Goal: Transaction & Acquisition: Obtain resource

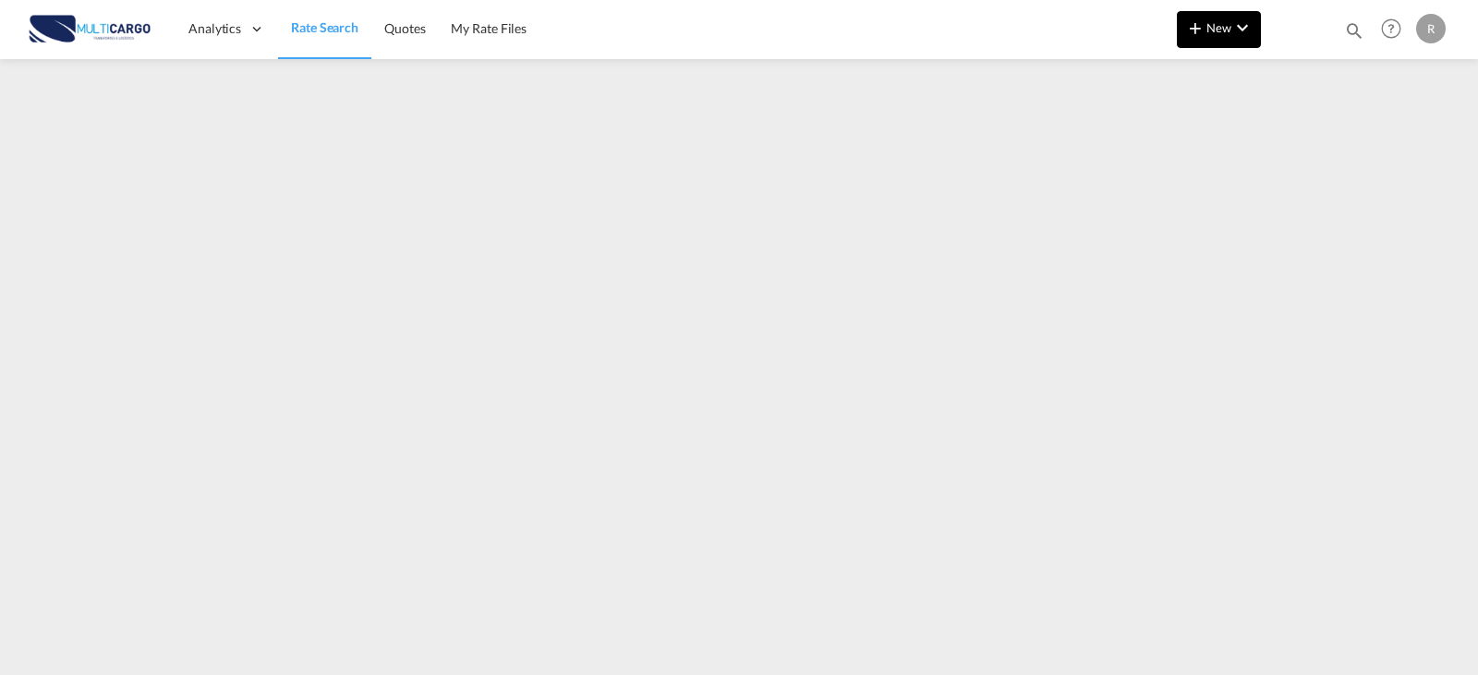
click at [1231, 15] on button "New" at bounding box center [1219, 29] width 84 height 37
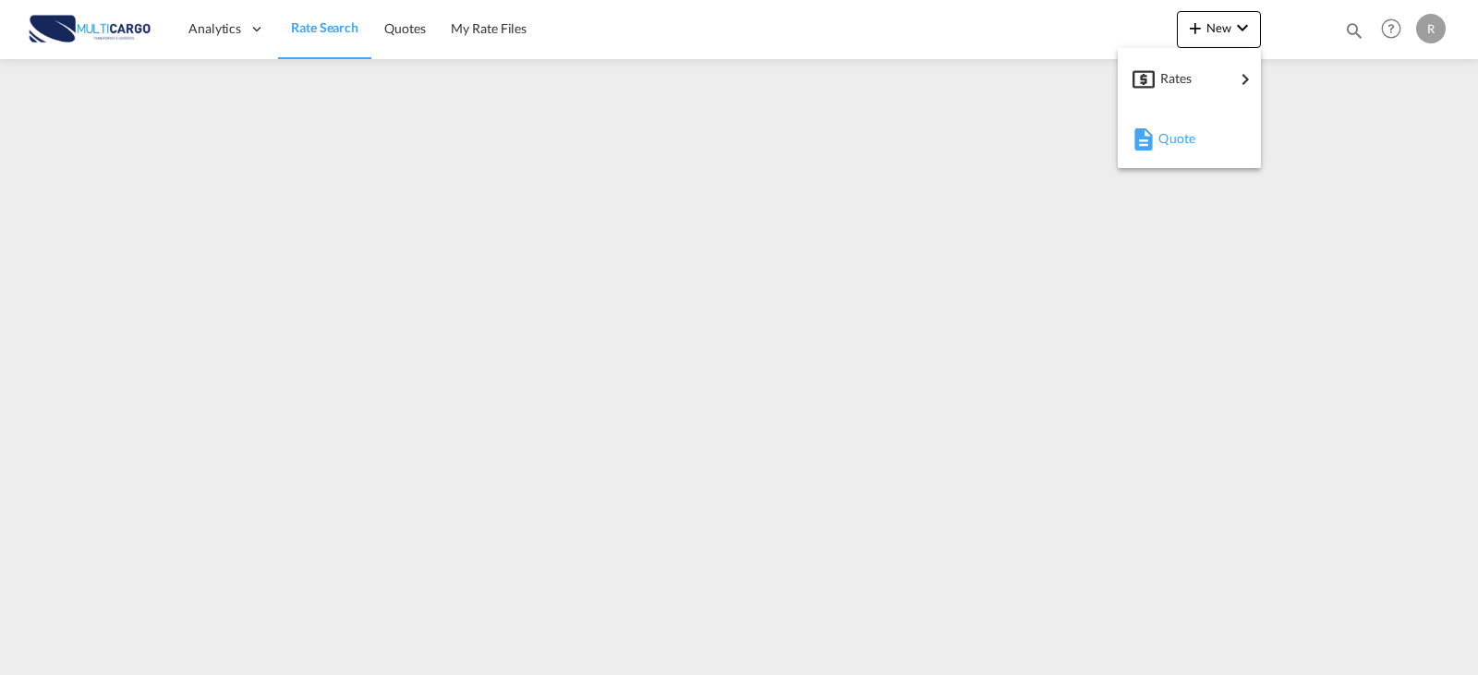
click at [1204, 131] on div "Quote" at bounding box center [1193, 138] width 68 height 46
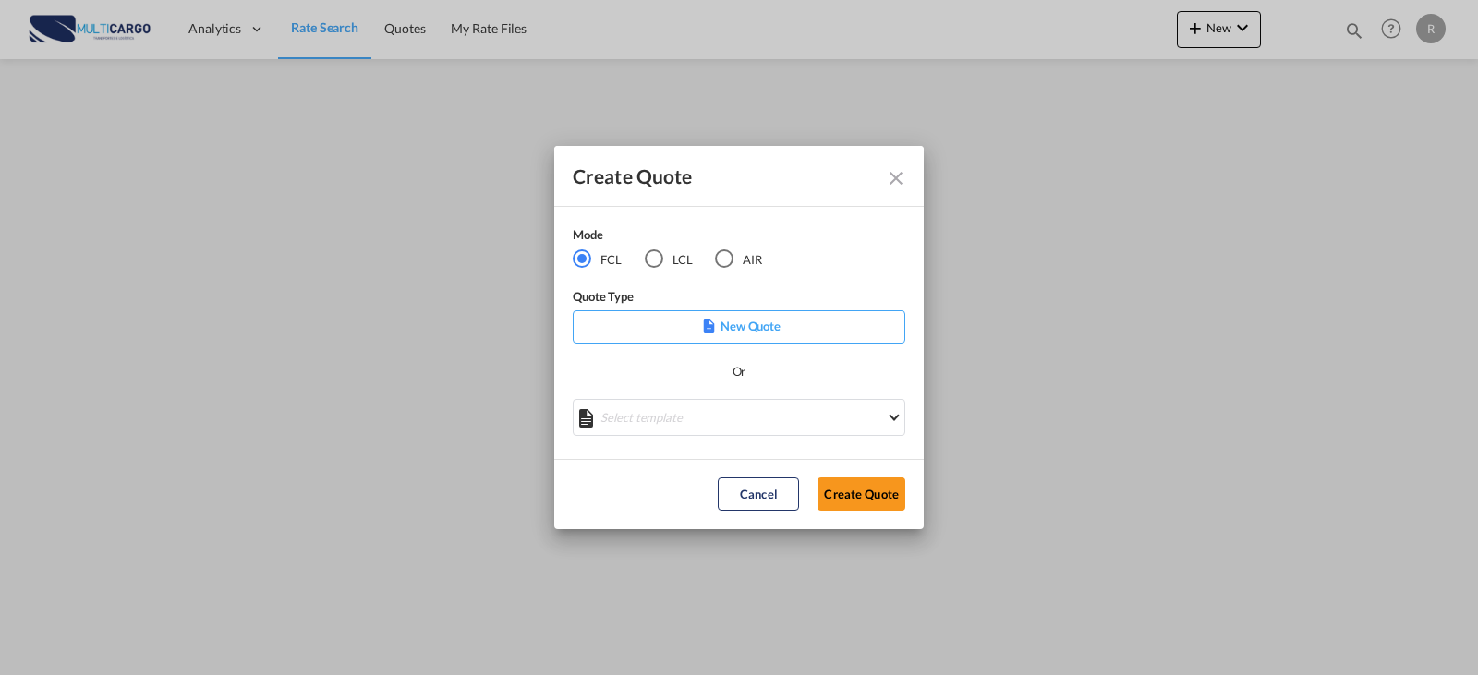
click at [674, 259] on md-radio-button "LCL" at bounding box center [669, 259] width 48 height 20
click at [853, 440] on div "Select template TPS valid up to 31/12 [PERSON_NAME] | [DATE] [DATE] EXP_SP Gera…" at bounding box center [739, 420] width 333 height 42
click at [849, 415] on md-select "Select template TPS valid up to 31/12 [PERSON_NAME] | [DATE] [DATE] EXP_SP Gera…" at bounding box center [739, 417] width 333 height 37
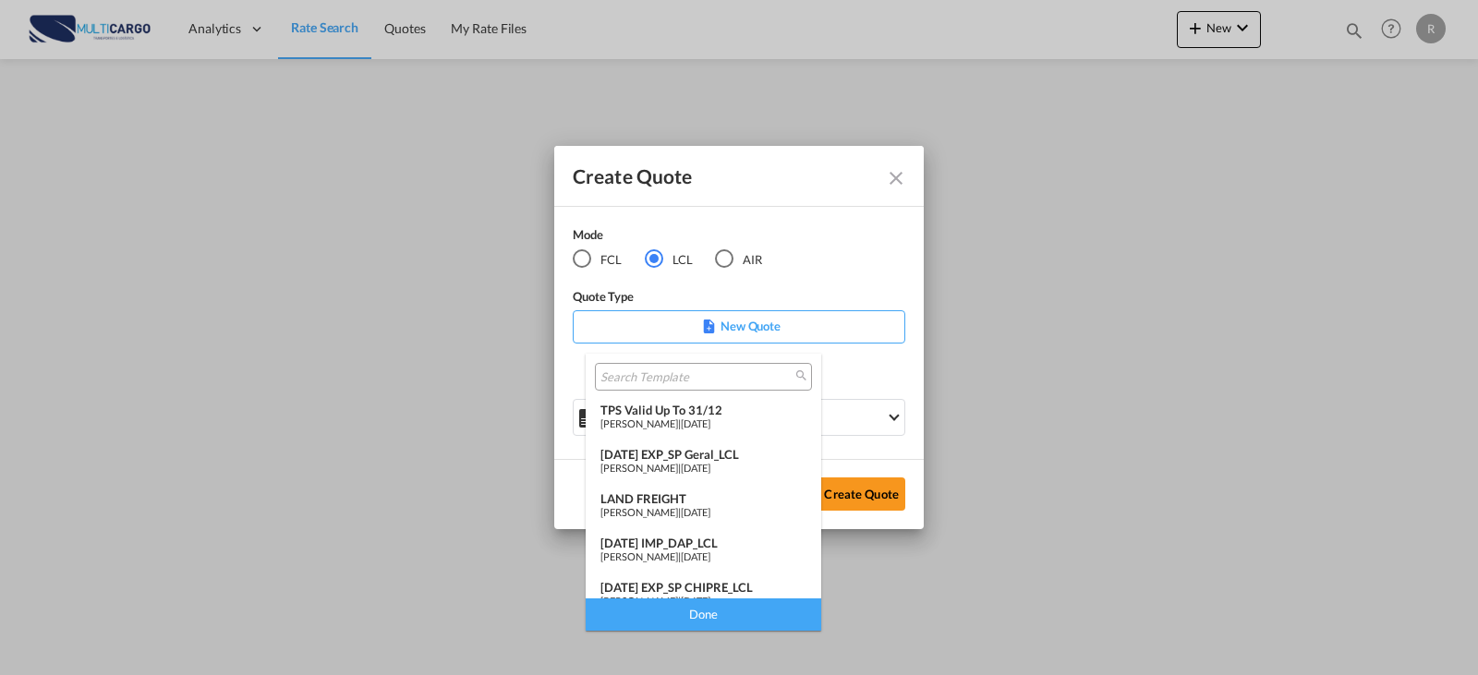
click at [857, 367] on md-backdrop at bounding box center [739, 337] width 1478 height 675
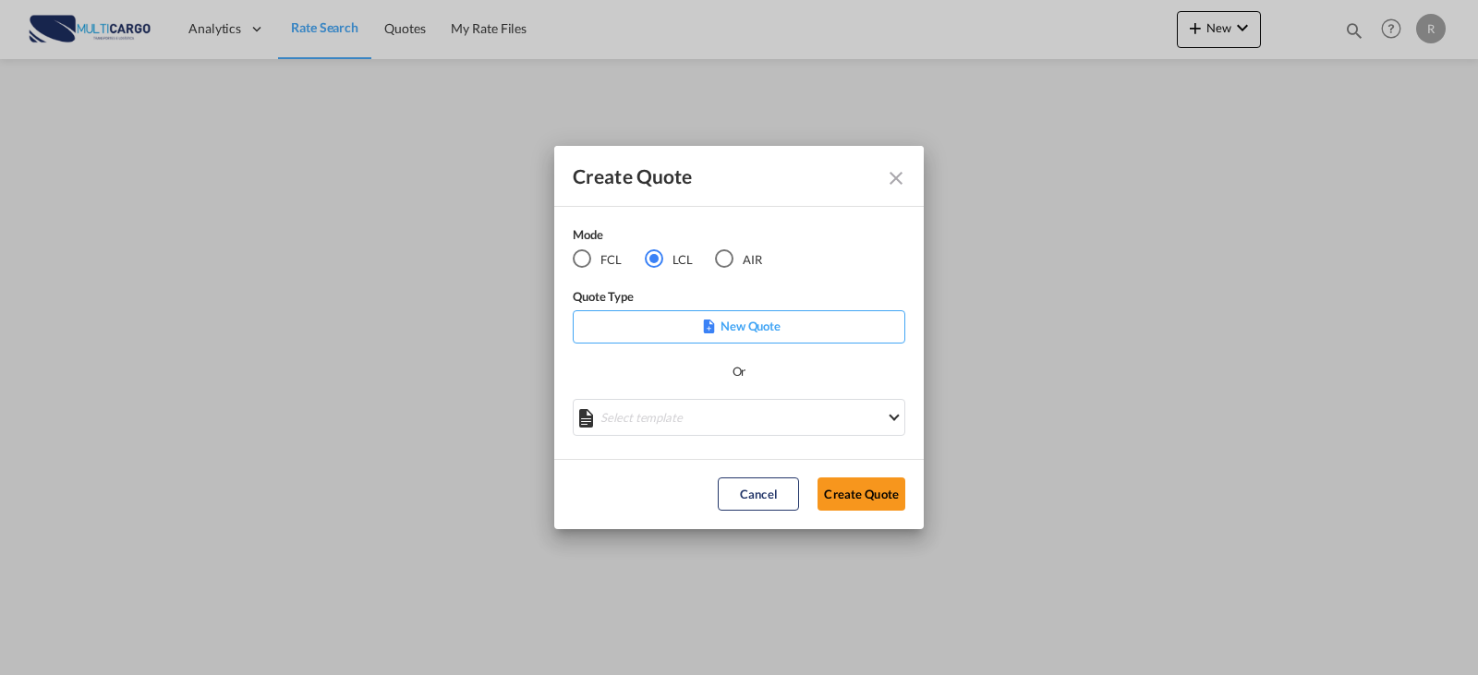
click at [832, 321] on p "New Quote" at bounding box center [739, 326] width 320 height 18
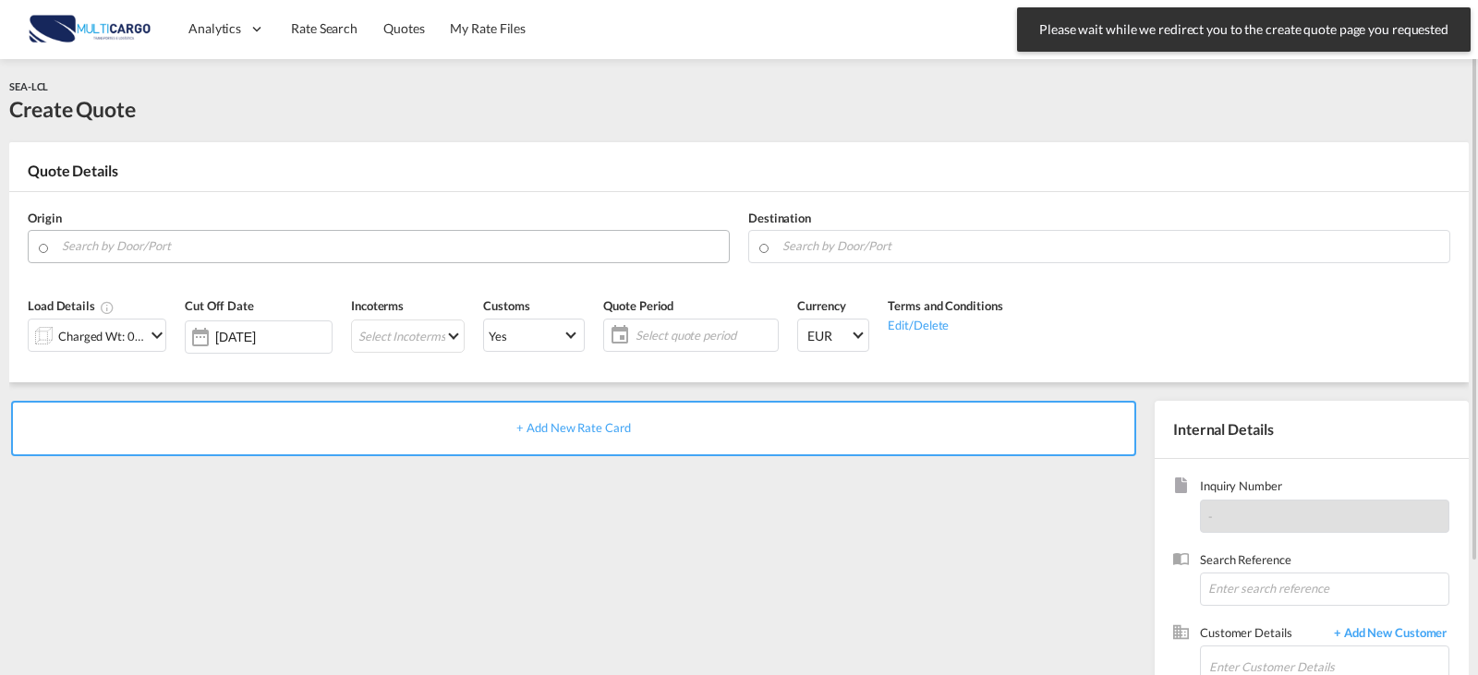
click at [216, 236] on input "Search by Door/Port" at bounding box center [391, 246] width 658 height 32
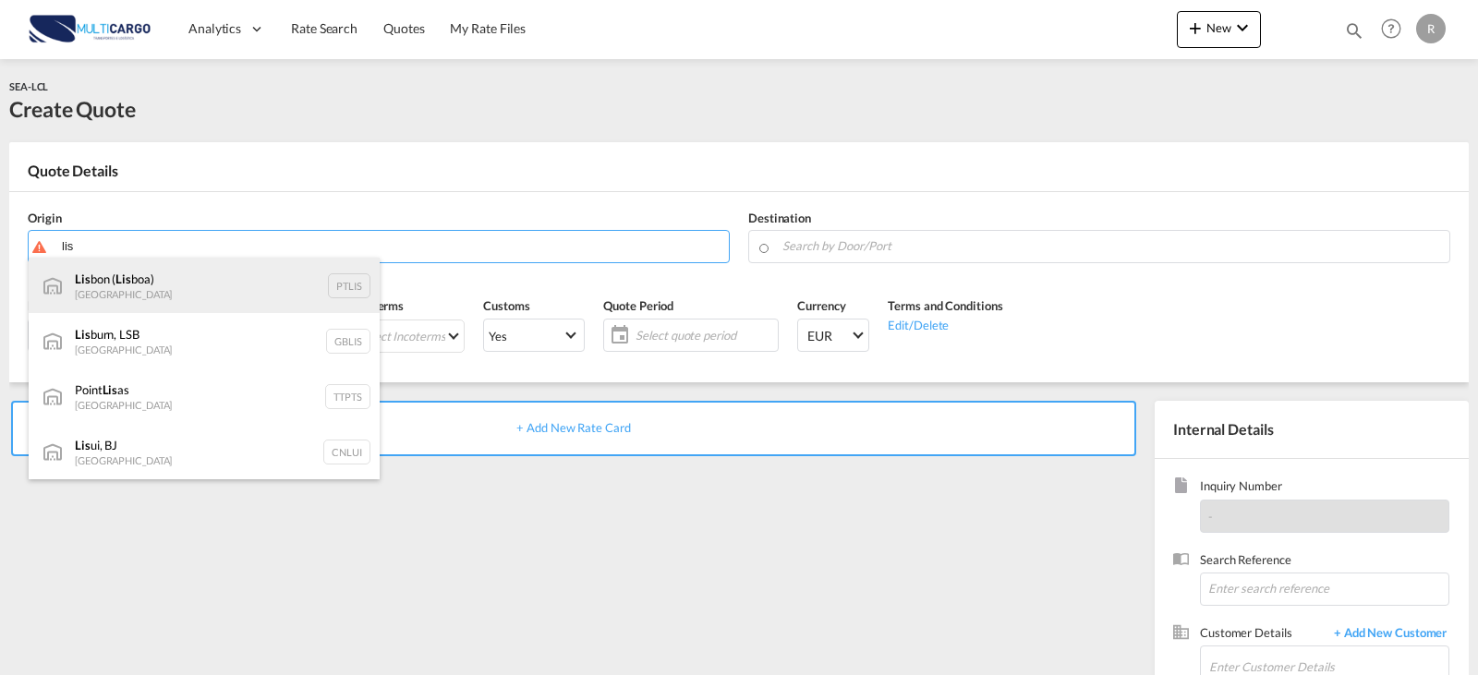
click at [154, 287] on div "Lis bon ( Lis boa) [GEOGRAPHIC_DATA] PTLIS" at bounding box center [204, 285] width 351 height 55
type input "[GEOGRAPHIC_DATA] ([GEOGRAPHIC_DATA]), PTLIS"
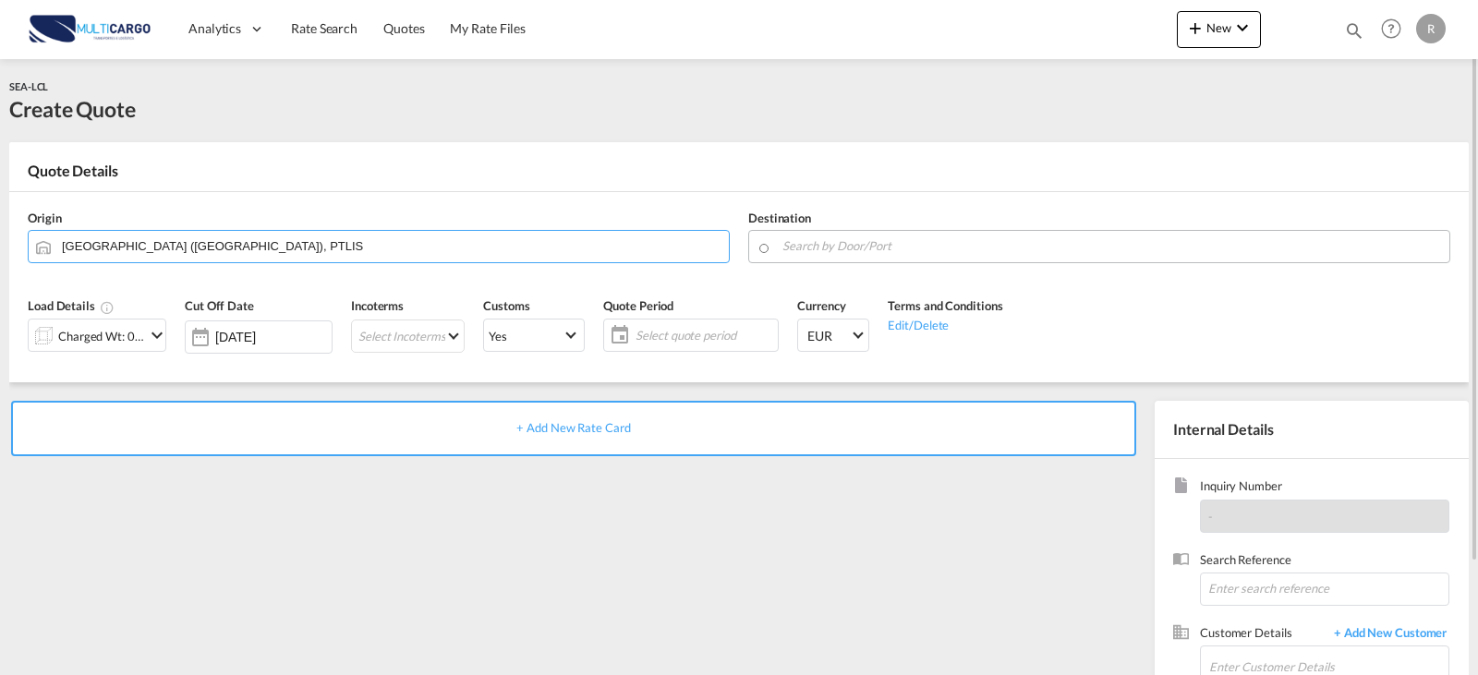
click at [853, 254] on input "Search by Door/Port" at bounding box center [1112, 246] width 658 height 32
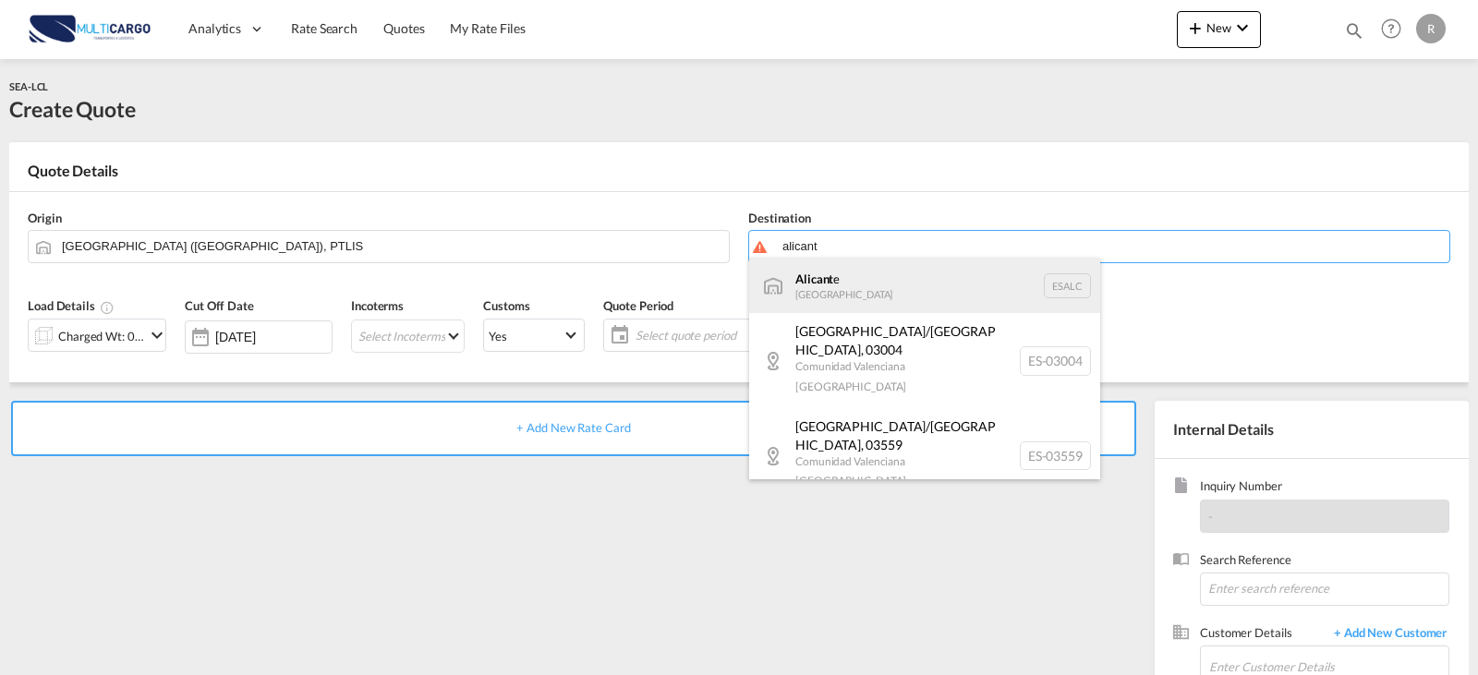
click at [920, 305] on div "Alicant e [GEOGRAPHIC_DATA] ESALC" at bounding box center [924, 285] width 351 height 55
type input "[GEOGRAPHIC_DATA], [GEOGRAPHIC_DATA]"
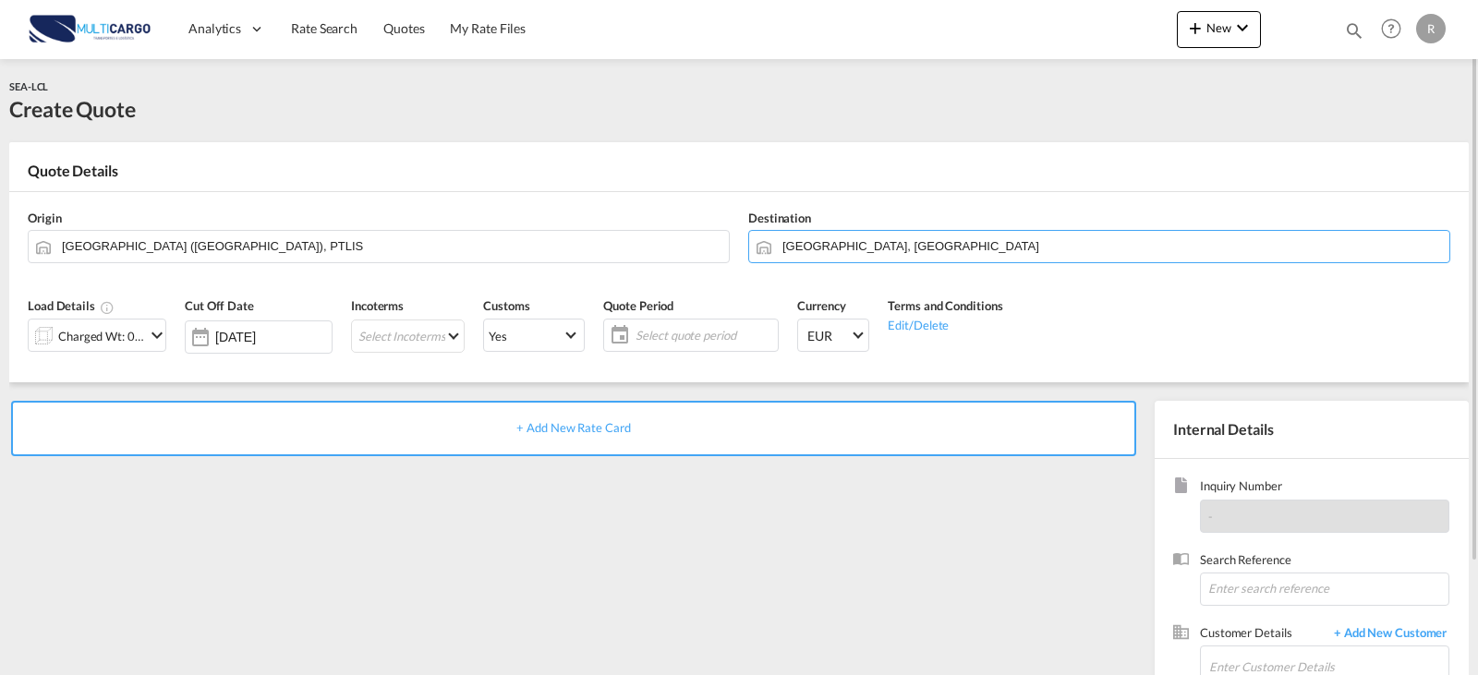
click at [760, 555] on div "+ Add New Rate Card" at bounding box center [577, 594] width 1136 height 386
click at [163, 347] on div "Charged Wt: 0,00 W/M" at bounding box center [97, 335] width 139 height 33
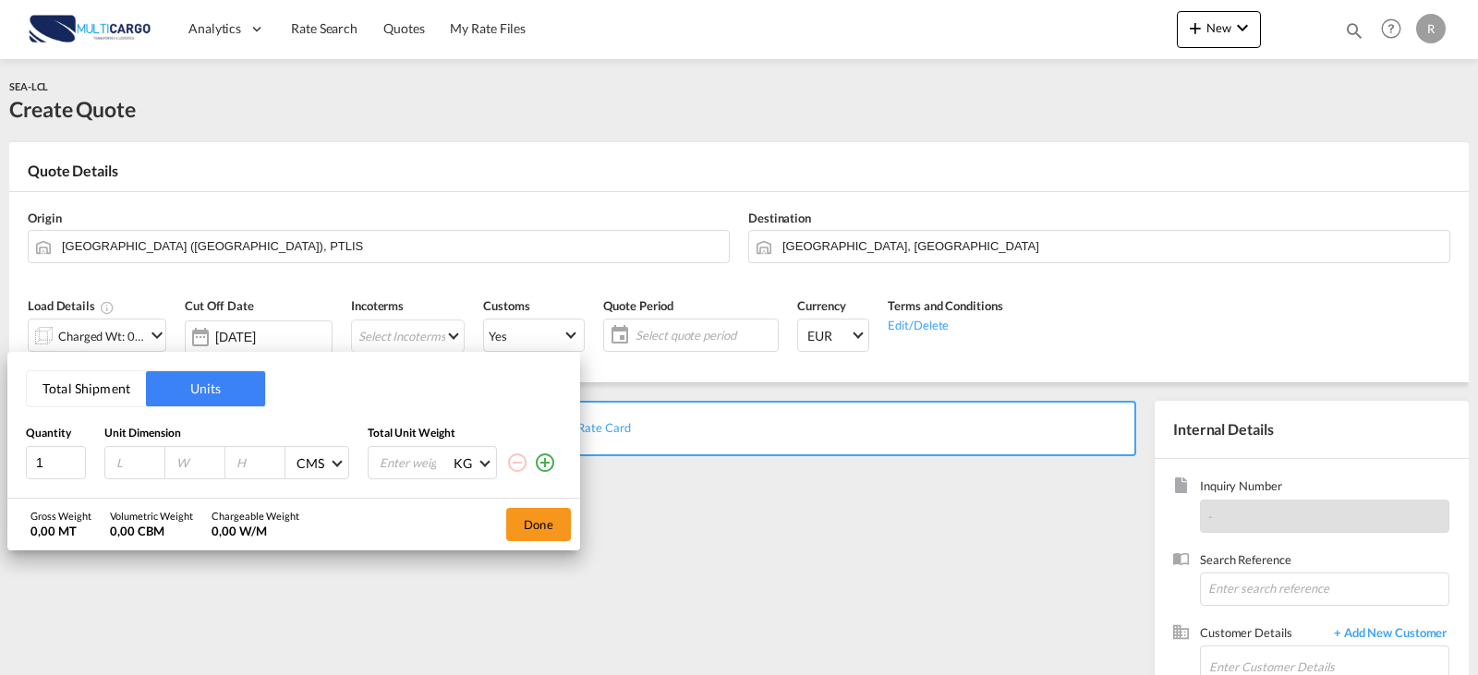
click at [120, 383] on button "Total Shipment" at bounding box center [86, 388] width 119 height 35
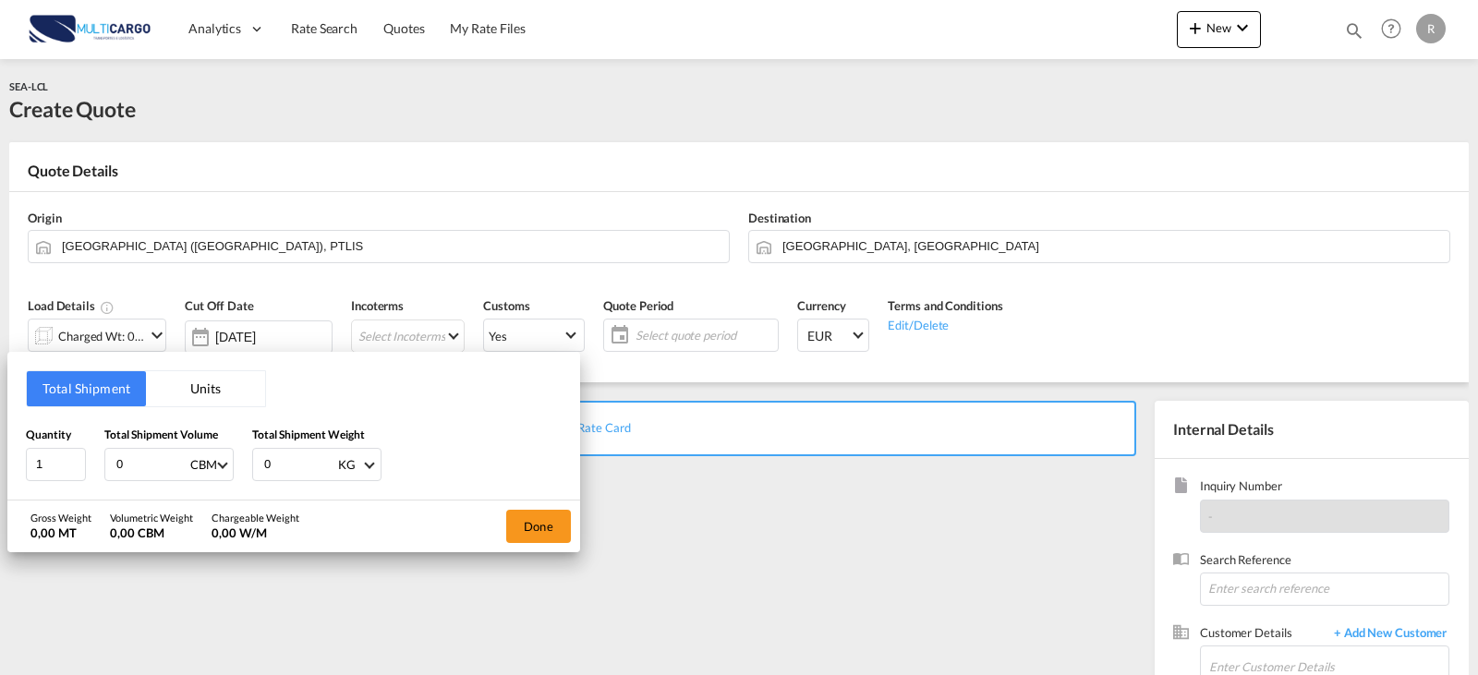
drag, startPoint x: 118, startPoint y: 455, endPoint x: 96, endPoint y: 451, distance: 22.6
click at [101, 451] on div "Quantity 1 Total Shipment Volume 0 CBM CBM CFT Total Shipment Weight 0 KG KG LB" at bounding box center [294, 453] width 536 height 55
drag, startPoint x: 133, startPoint y: 461, endPoint x: 36, endPoint y: 457, distance: 97.1
click at [91, 461] on div "Quantity 1 Total Shipment Volume 0 CBM CBM CFT Total Shipment Weight 0 KG KG LB" at bounding box center [294, 453] width 536 height 55
type input "1"
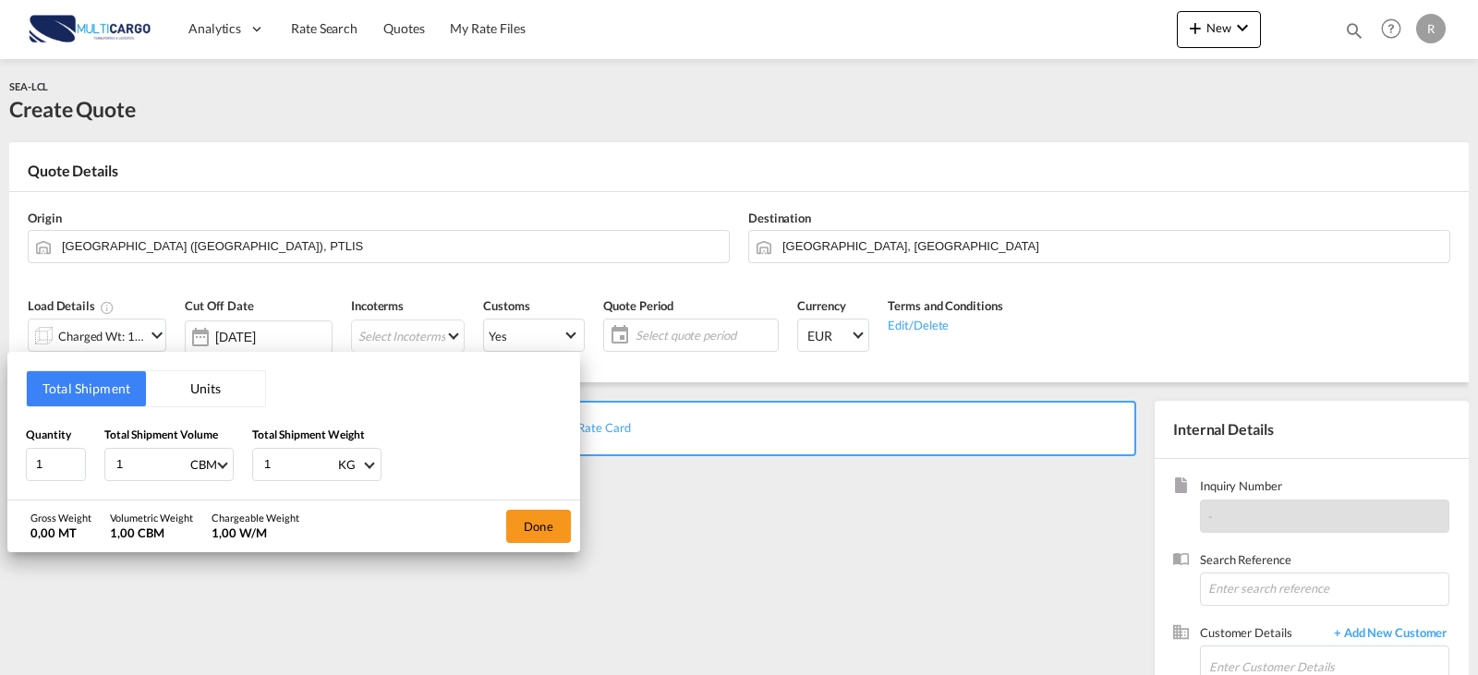
type input "1"
click at [537, 543] on div "Done" at bounding box center [538, 527] width 83 height 52
drag, startPoint x: 549, startPoint y: 525, endPoint x: 585, endPoint y: 392, distance: 137.8
click at [549, 520] on button "Done" at bounding box center [538, 526] width 65 height 33
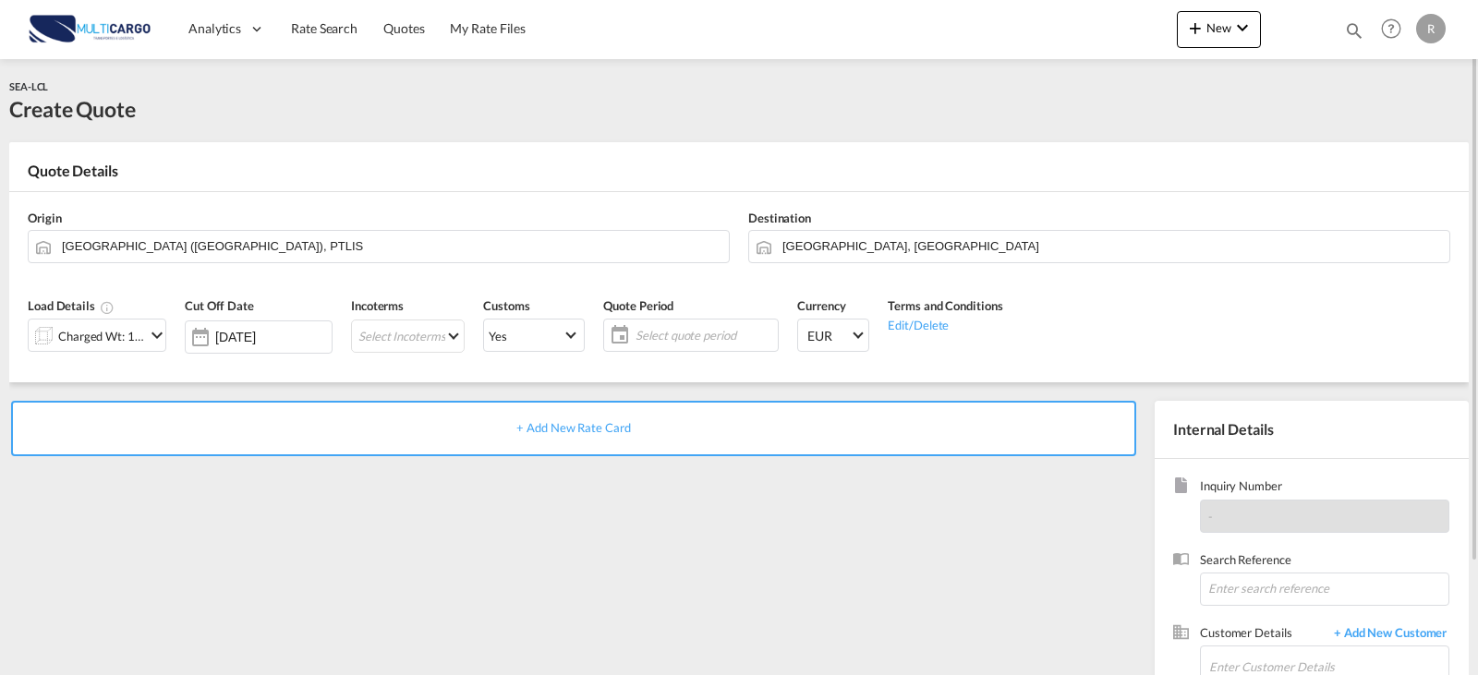
click at [617, 336] on md-icon "icon-calendar" at bounding box center [615, 335] width 22 height 22
click at [649, 342] on span "Select quote period" at bounding box center [705, 335] width 138 height 17
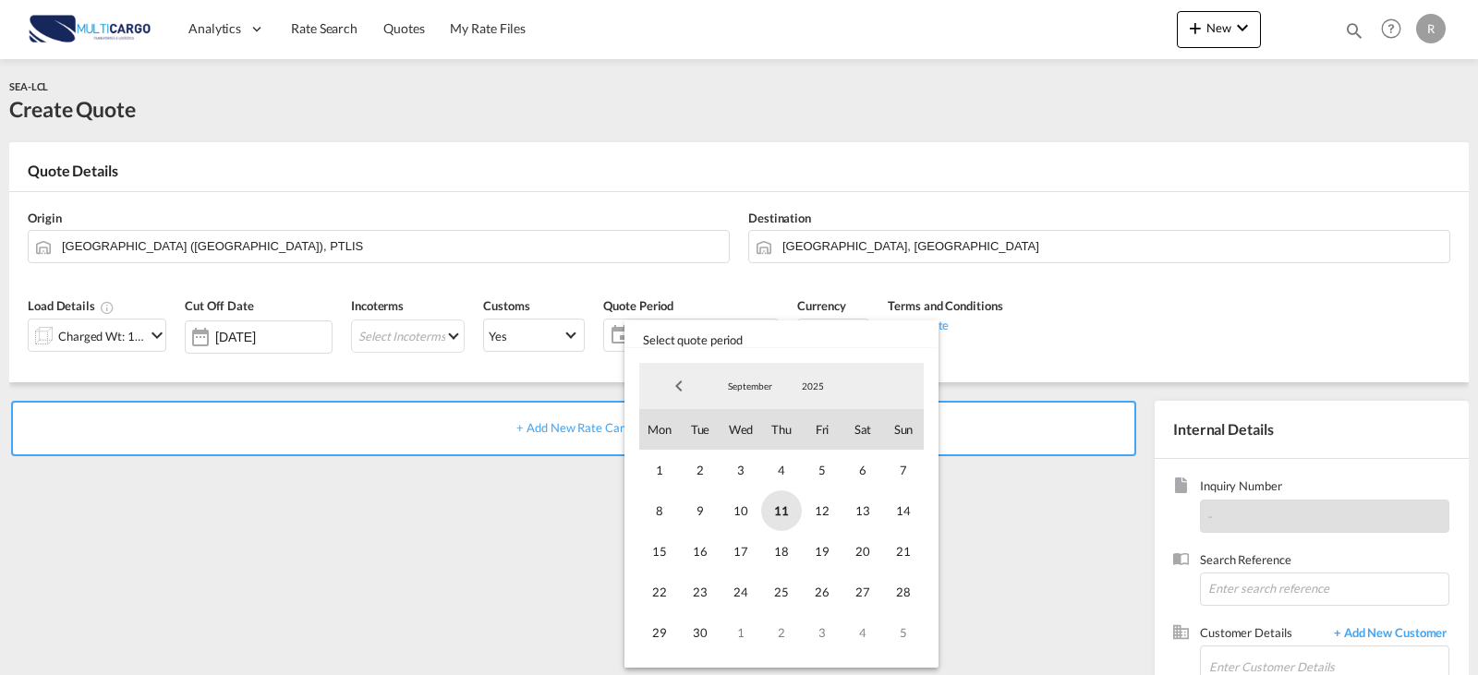
drag, startPoint x: 769, startPoint y: 505, endPoint x: 770, endPoint y: 524, distance: 18.5
click at [769, 507] on span "11" at bounding box center [781, 511] width 41 height 41
click at [698, 634] on span "30" at bounding box center [700, 633] width 41 height 41
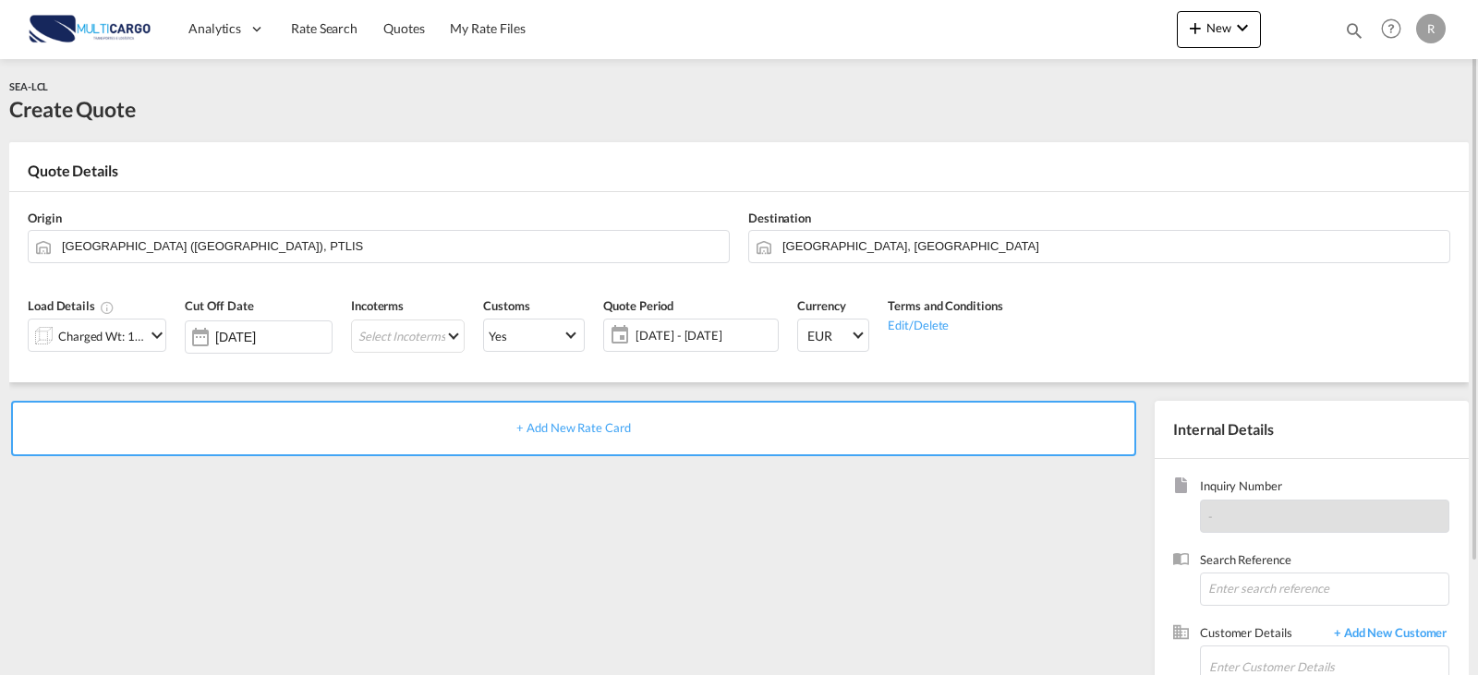
click at [601, 432] on span "+ Add New Rate Card" at bounding box center [573, 427] width 114 height 15
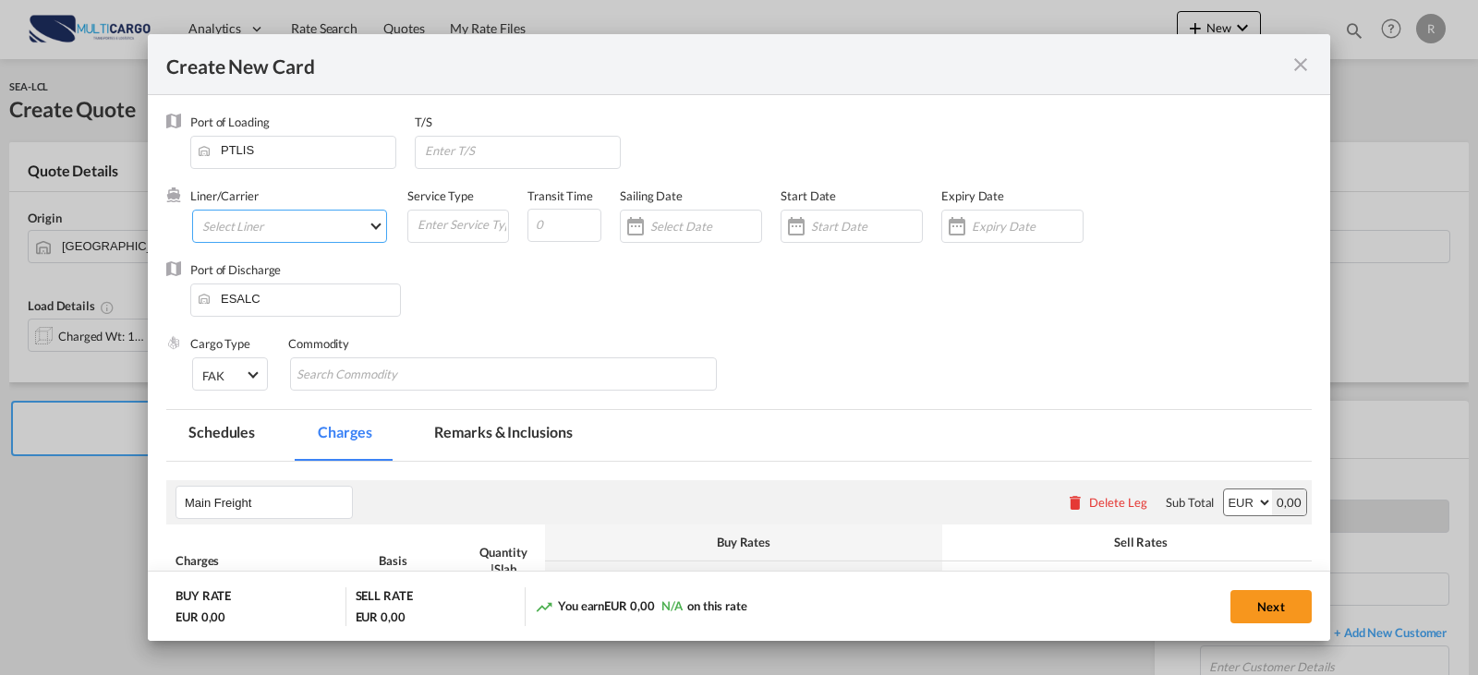
click at [377, 233] on md-select "Select Liner 2HM LOGISTICS D.O.O AAXL GLOBAL SHIPPING LINES LLC [PERSON_NAME] S…" at bounding box center [289, 226] width 195 height 33
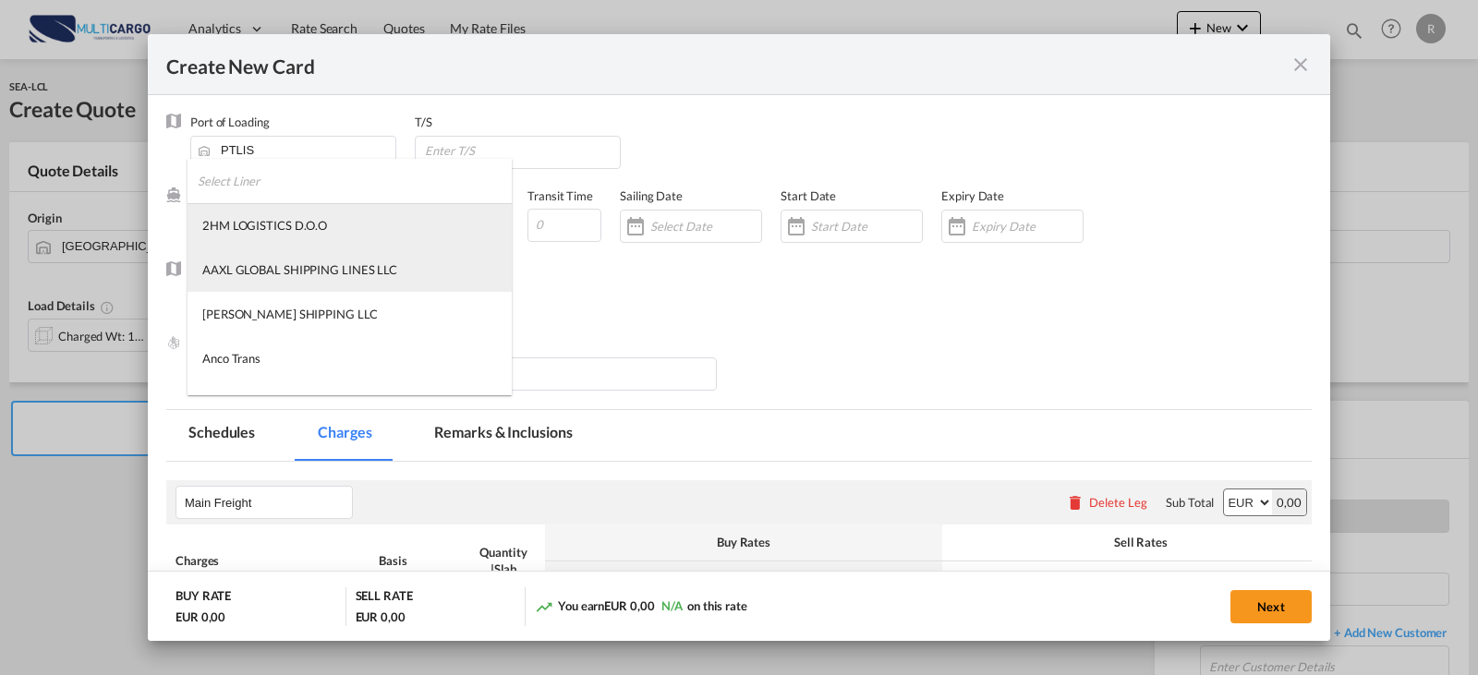
type md-option "1489"
type md-option "2"
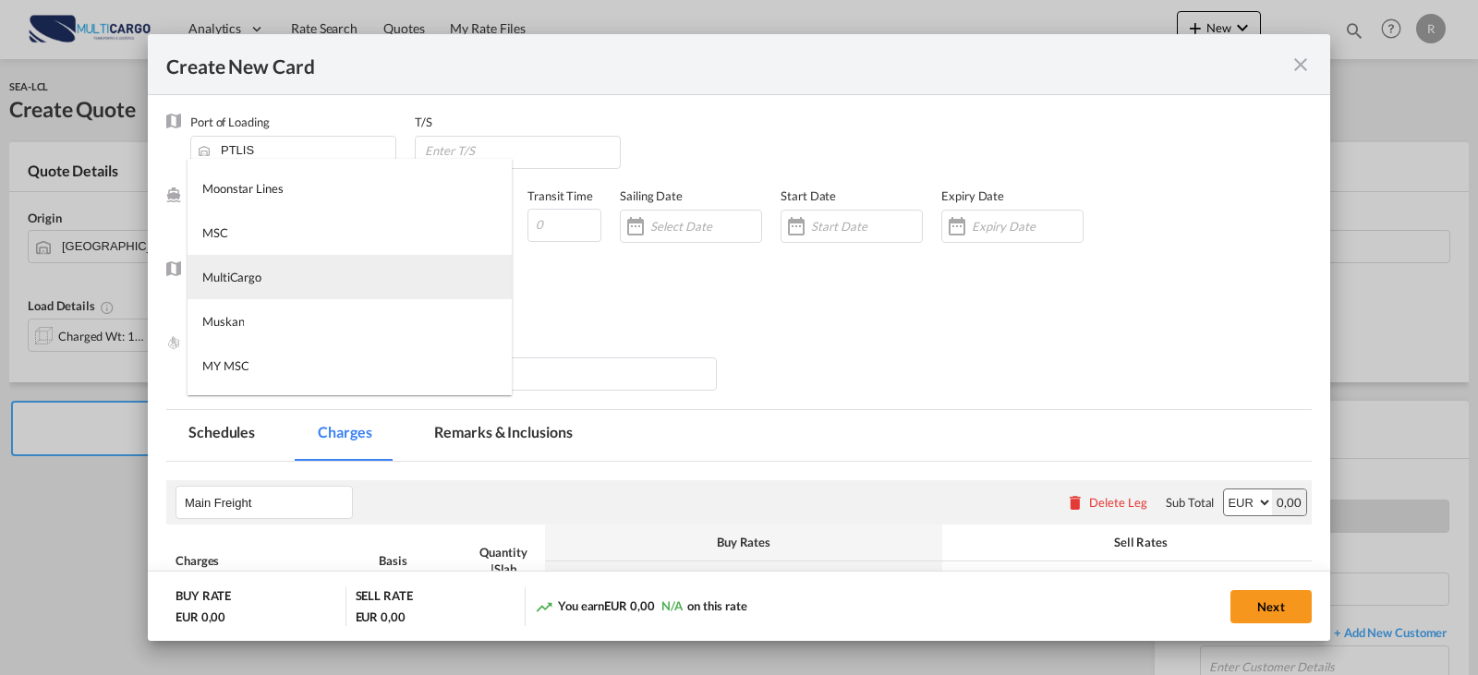
type md-option "1485"
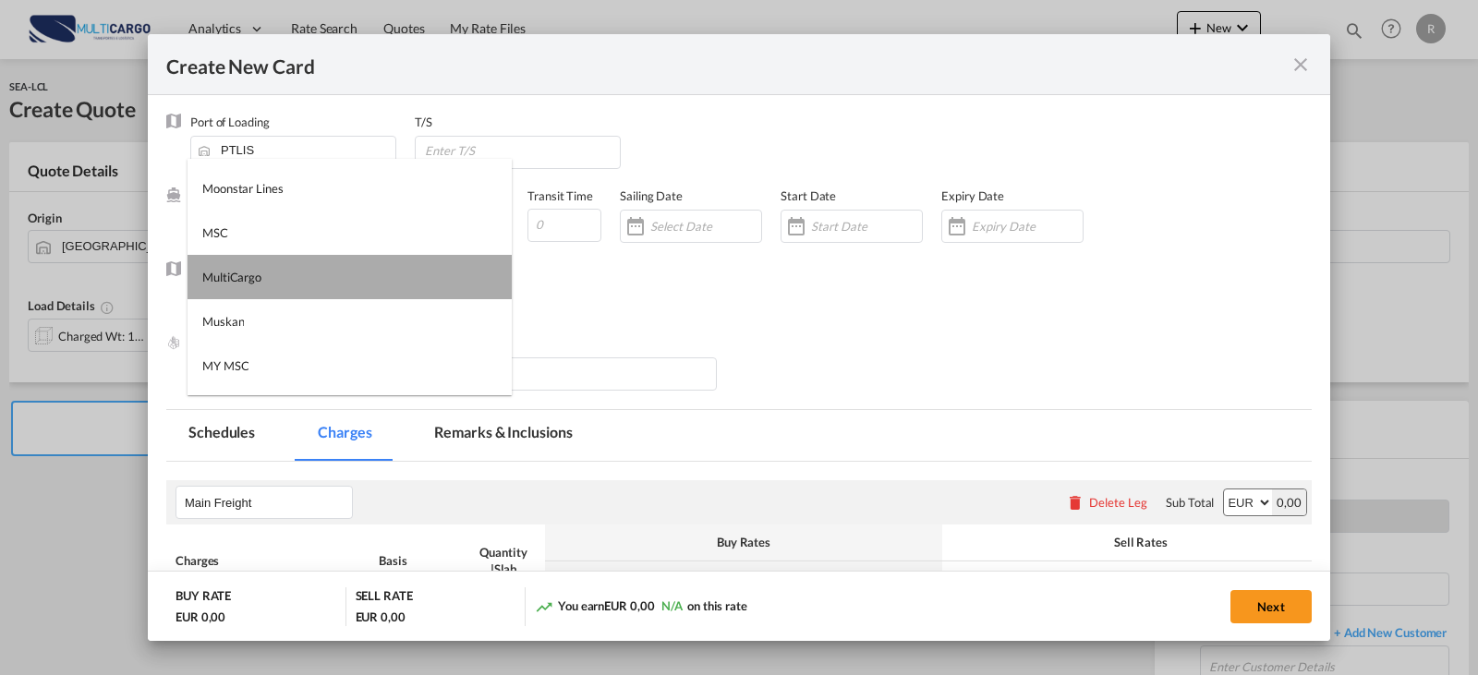
click at [371, 261] on md-option "MultiCargo" at bounding box center [350, 277] width 324 height 44
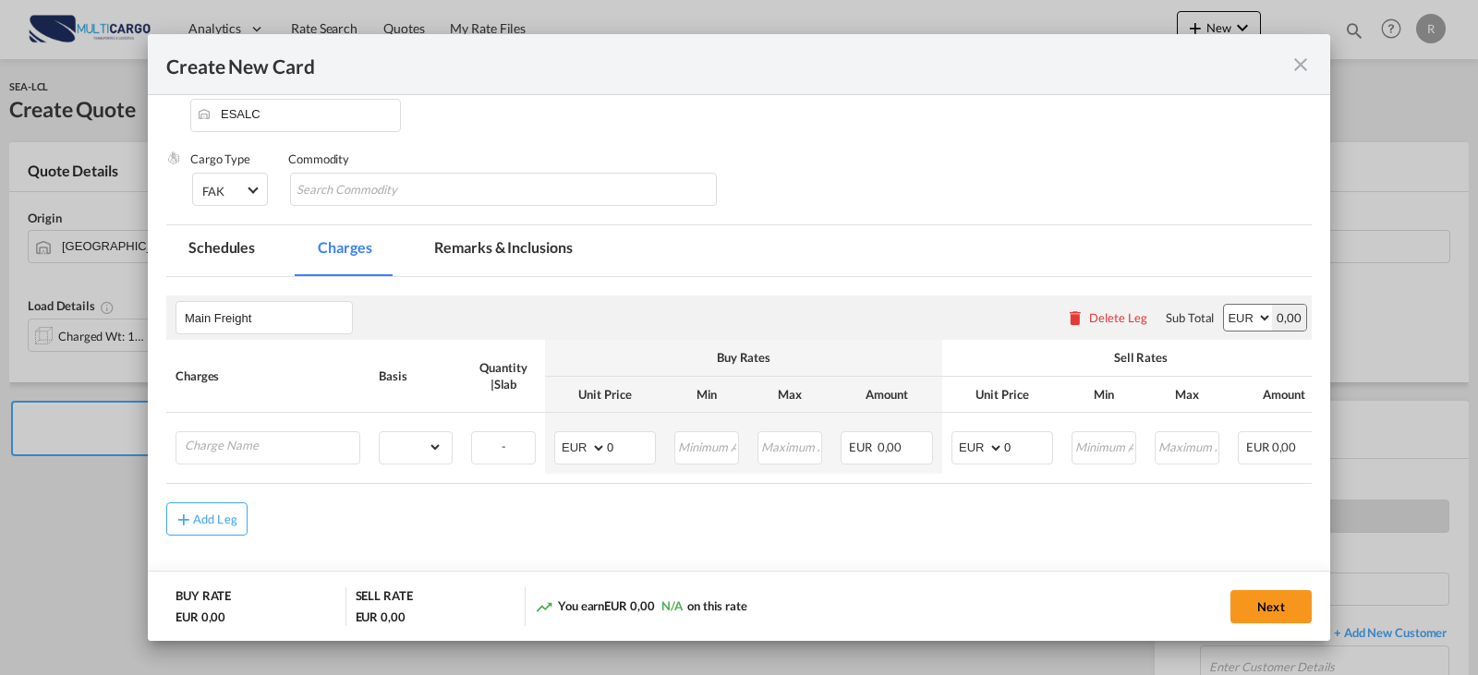
scroll to position [250, 0]
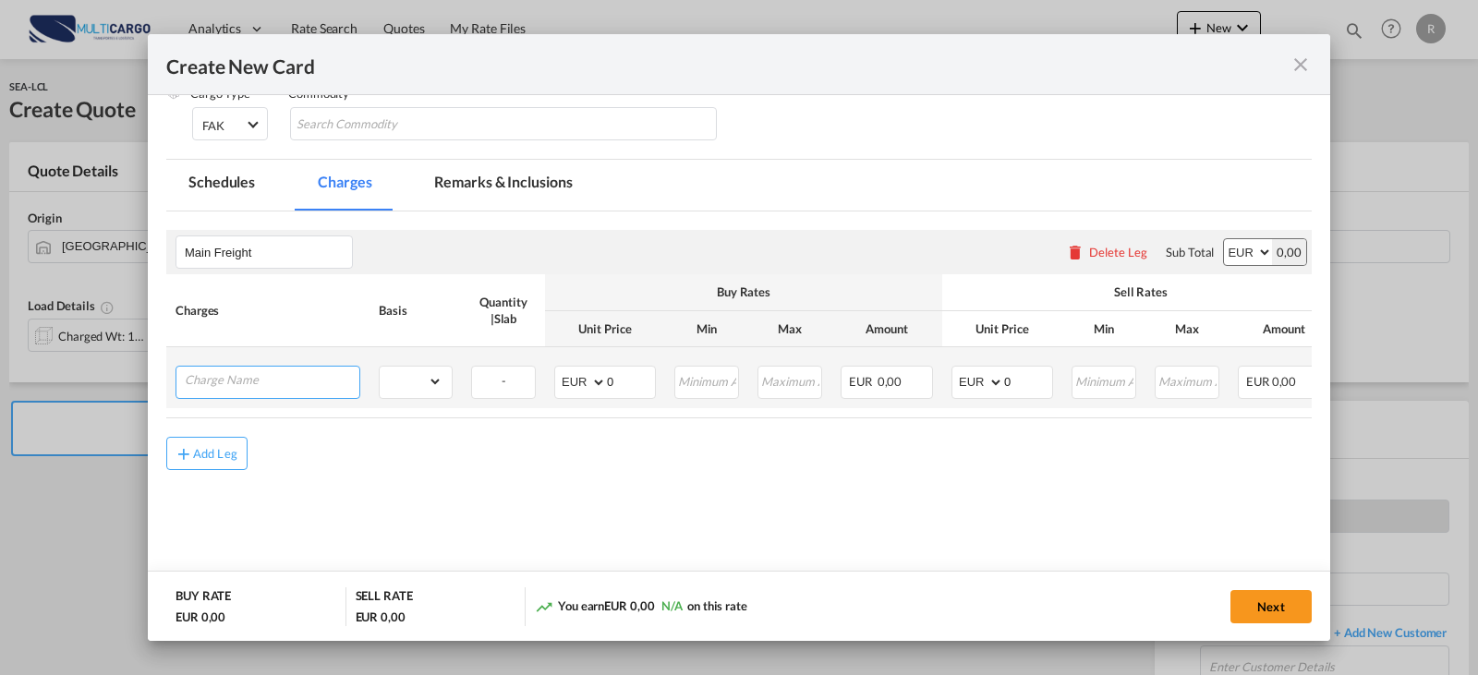
click at [310, 384] on input "Charge Name" at bounding box center [272, 381] width 175 height 28
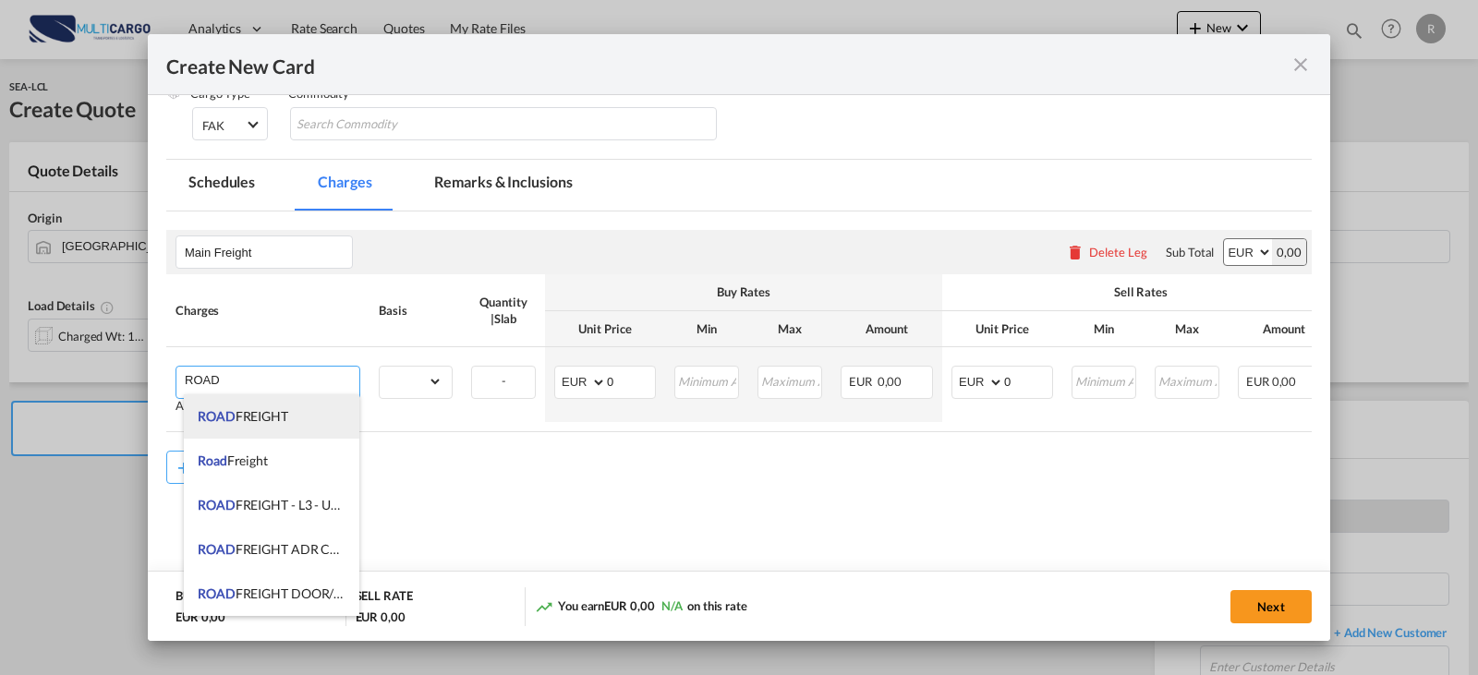
click at [296, 411] on li "ROAD FREIGHT" at bounding box center [272, 416] width 176 height 44
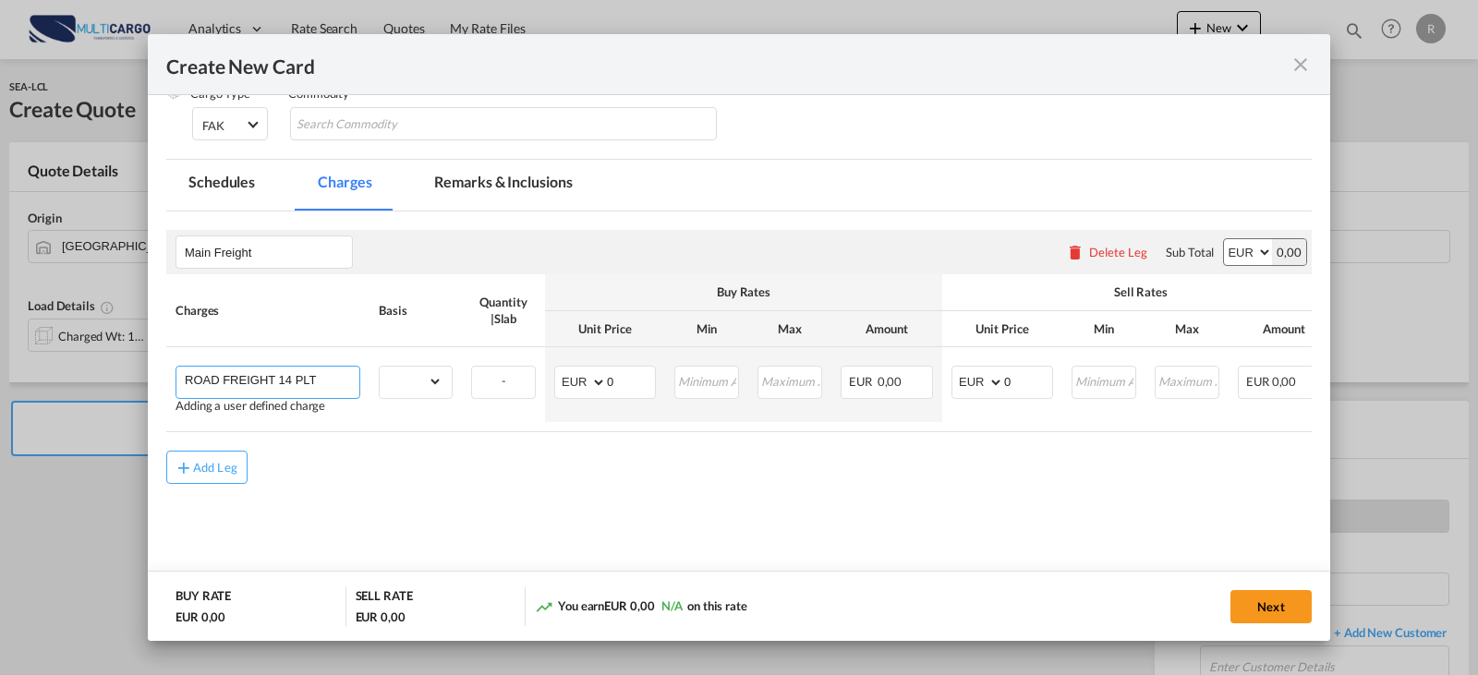
type input "ROAD FREIGHT 14 PLT"
click at [413, 398] on div "gross_weight volumetric_weight per_shipment per_bl per_km per_hawb per_kg flat …" at bounding box center [416, 382] width 74 height 33
click at [443, 374] on md-input-container "gross_weight volumetric_weight per_shipment per_bl per_km per_hawb per_kg flat …" at bounding box center [416, 382] width 72 height 30
click at [439, 386] on select "gross_weight volumetric_weight per_shipment per_bl per_km per_hawb per_kg flat …" at bounding box center [411, 382] width 63 height 30
click at [380, 367] on select "gross_weight volumetric_weight per_shipment per_bl per_km per_hawb per_kg flat …" at bounding box center [411, 382] width 63 height 30
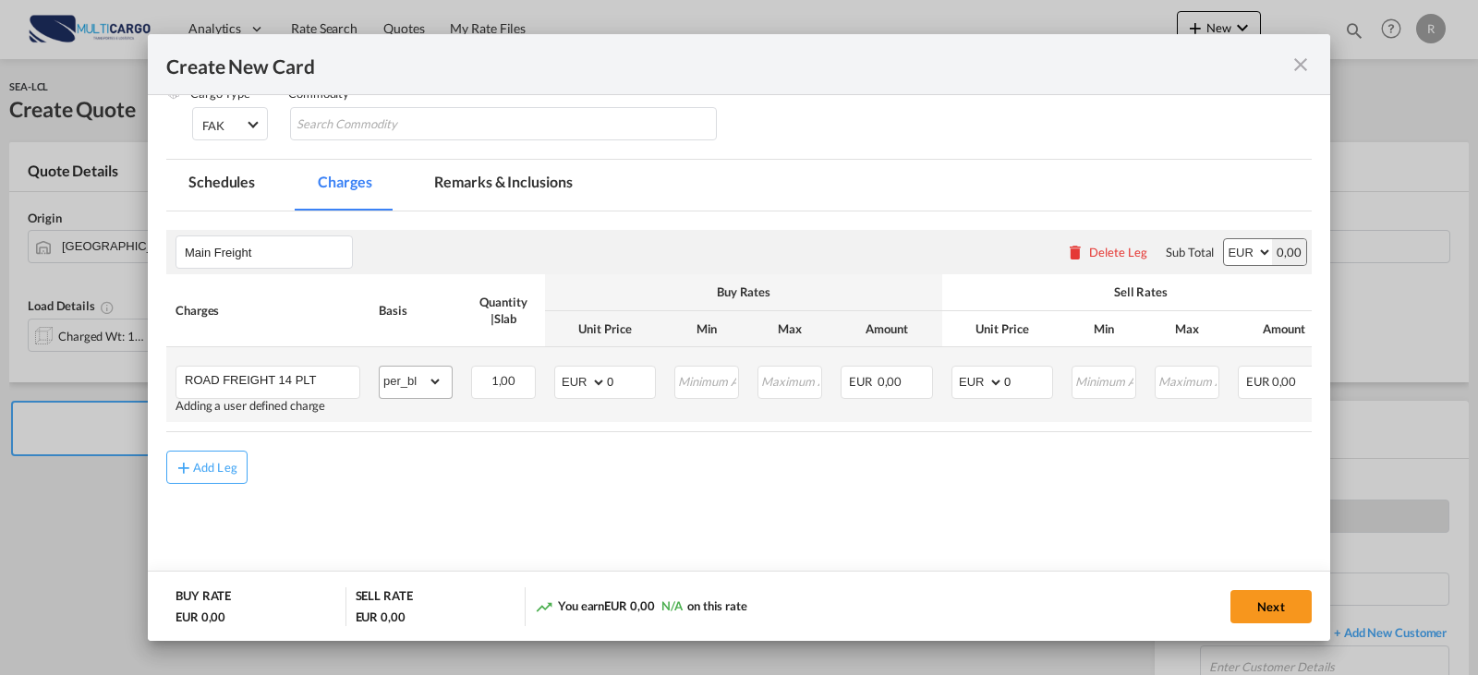
click at [443, 368] on md-input-container "gross_weight volumetric_weight per_shipment per_bl per_km per_hawb per_kg flat …" at bounding box center [416, 382] width 72 height 30
click at [436, 382] on select "gross_weight volumetric_weight per_shipment per_bl per_km per_hawb per_kg flat …" at bounding box center [411, 382] width 63 height 30
select select "per_shipment"
click at [380, 367] on select "gross_weight volumetric_weight per_shipment per_bl per_km per_hawb per_kg flat …" at bounding box center [411, 382] width 63 height 30
type input "550"
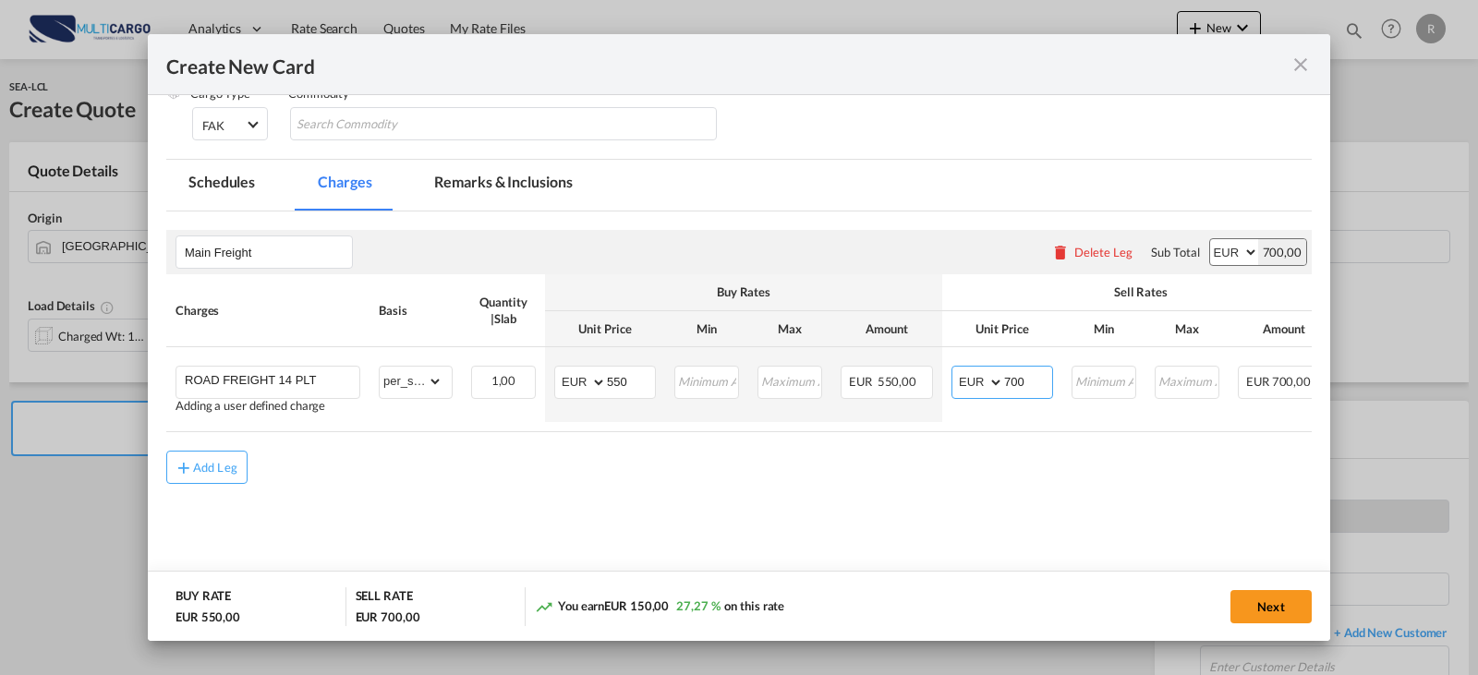
type input "700"
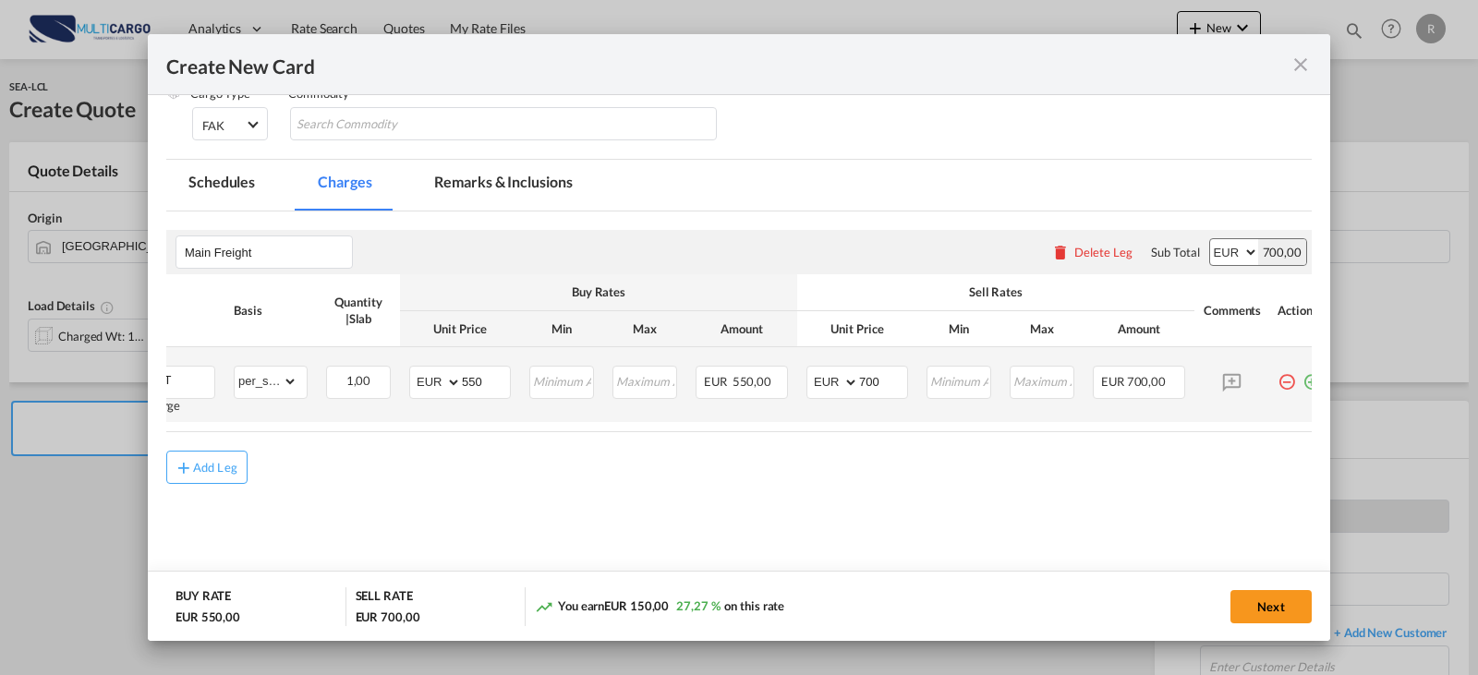
scroll to position [0, 152]
click at [1297, 383] on md-icon "icon-plus-circle-outline green-400-fg" at bounding box center [1304, 375] width 18 height 18
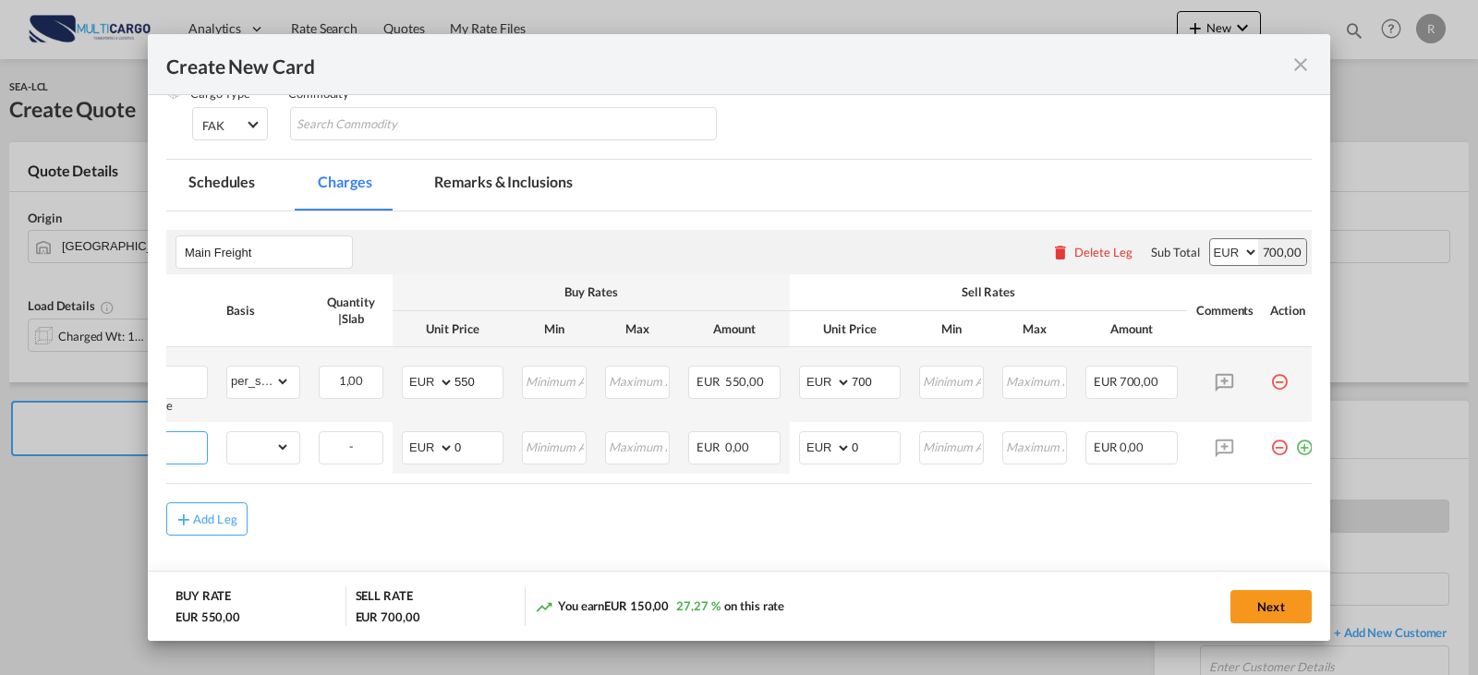
scroll to position [0, 18]
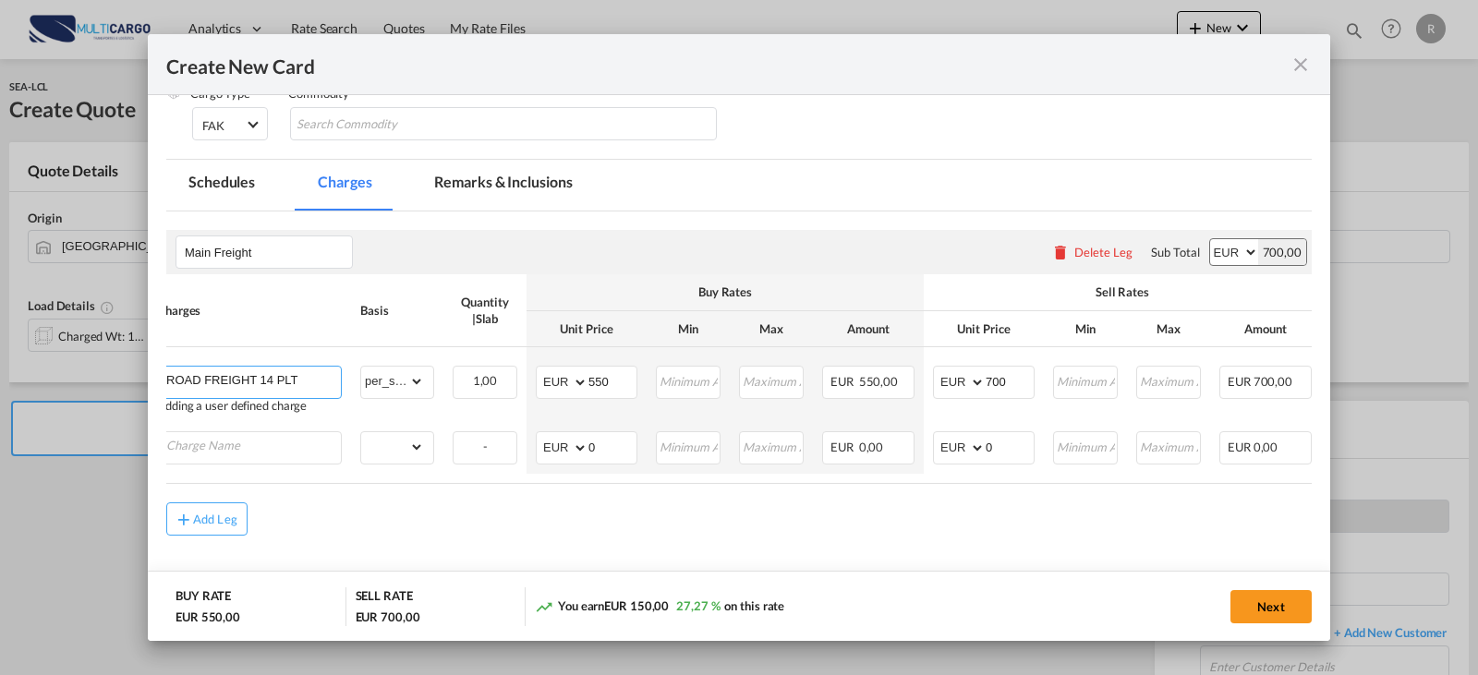
drag, startPoint x: 309, startPoint y: 372, endPoint x: 105, endPoint y: 371, distance: 203.2
click at [105, 371] on div "Create New Card Port of [GEOGRAPHIC_DATA] PTLIS T/S Liner/Carrier MultiCargo Se…" at bounding box center [739, 337] width 1478 height 675
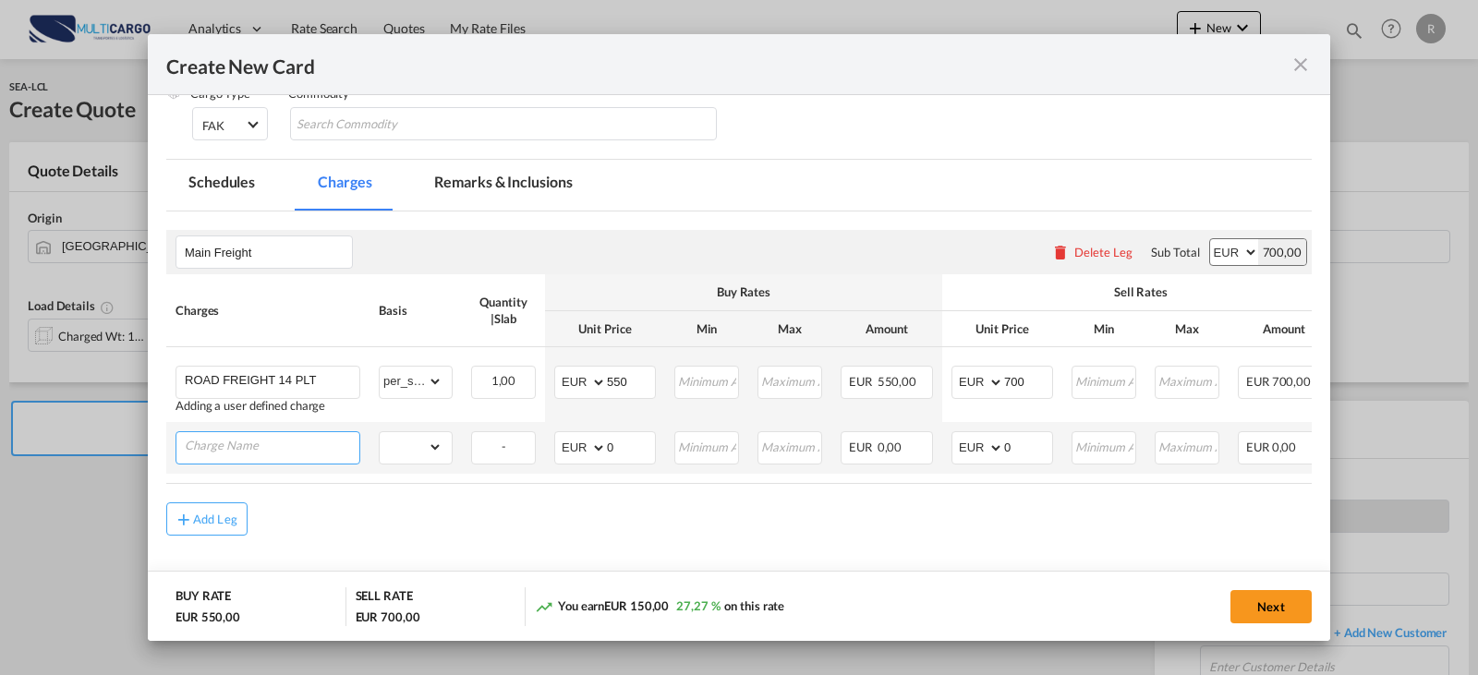
click at [252, 445] on input "Charge Name" at bounding box center [272, 446] width 175 height 28
paste input "ROAD FREIGHT 14 PLT"
click at [281, 445] on input "ROAD FREIGHT 14 PLT" at bounding box center [272, 446] width 175 height 28
click at [285, 450] on input "ROAD FREIGHT 14 PLT" at bounding box center [272, 446] width 175 height 28
type input "ROAD FREIGHT 17 PLT"
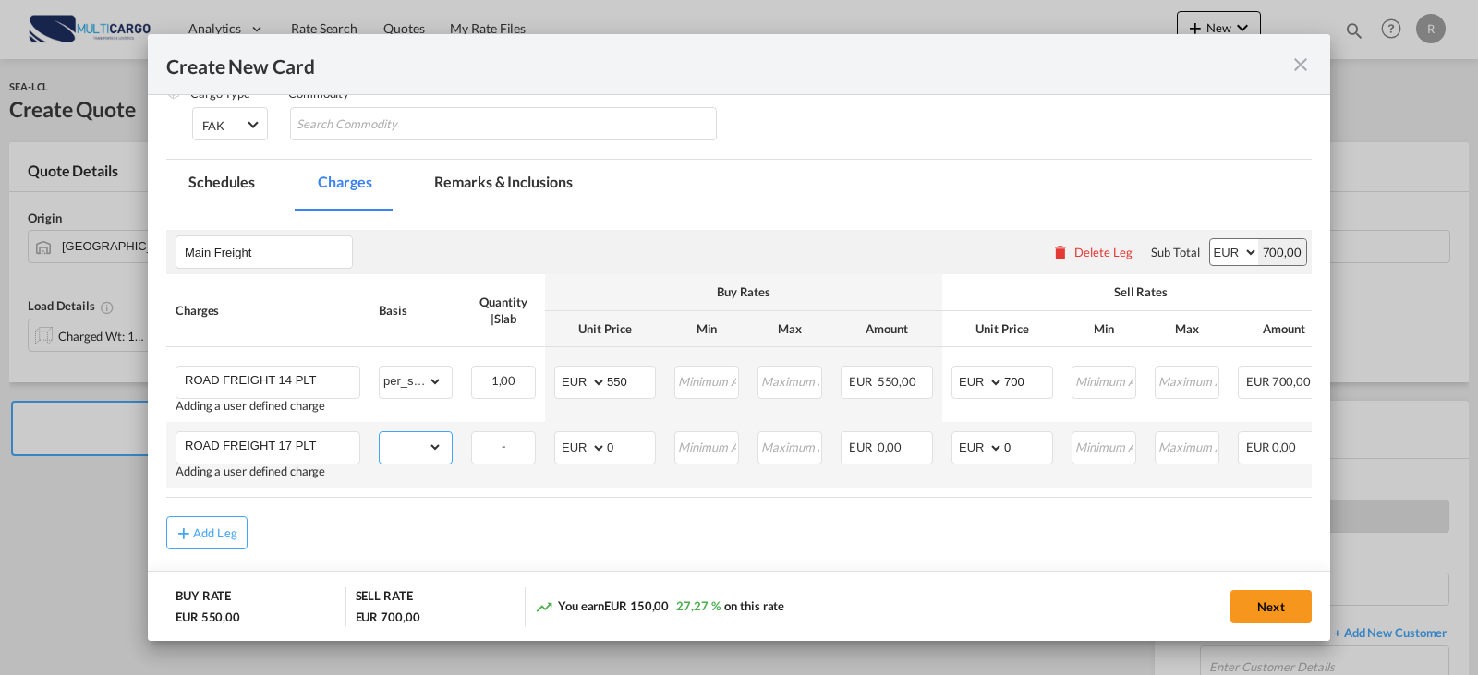
click at [439, 451] on select "gross_weight volumetric_weight per_shipment per_bl per_km per_hawb per_kg flat …" at bounding box center [411, 447] width 63 height 30
select select "per_shipment"
click at [380, 432] on select "gross_weight volumetric_weight per_shipment per_bl per_km per_hawb per_kg flat …" at bounding box center [411, 447] width 63 height 30
drag, startPoint x: 617, startPoint y: 446, endPoint x: 586, endPoint y: 441, distance: 31.9
click at [586, 441] on md-input-container "AED AFN ALL AMD ANG AOA ARS AUD AWG AZN BAM BBD BDT BGN BHD BIF BMD BND BOB BRL…" at bounding box center [605, 447] width 102 height 33
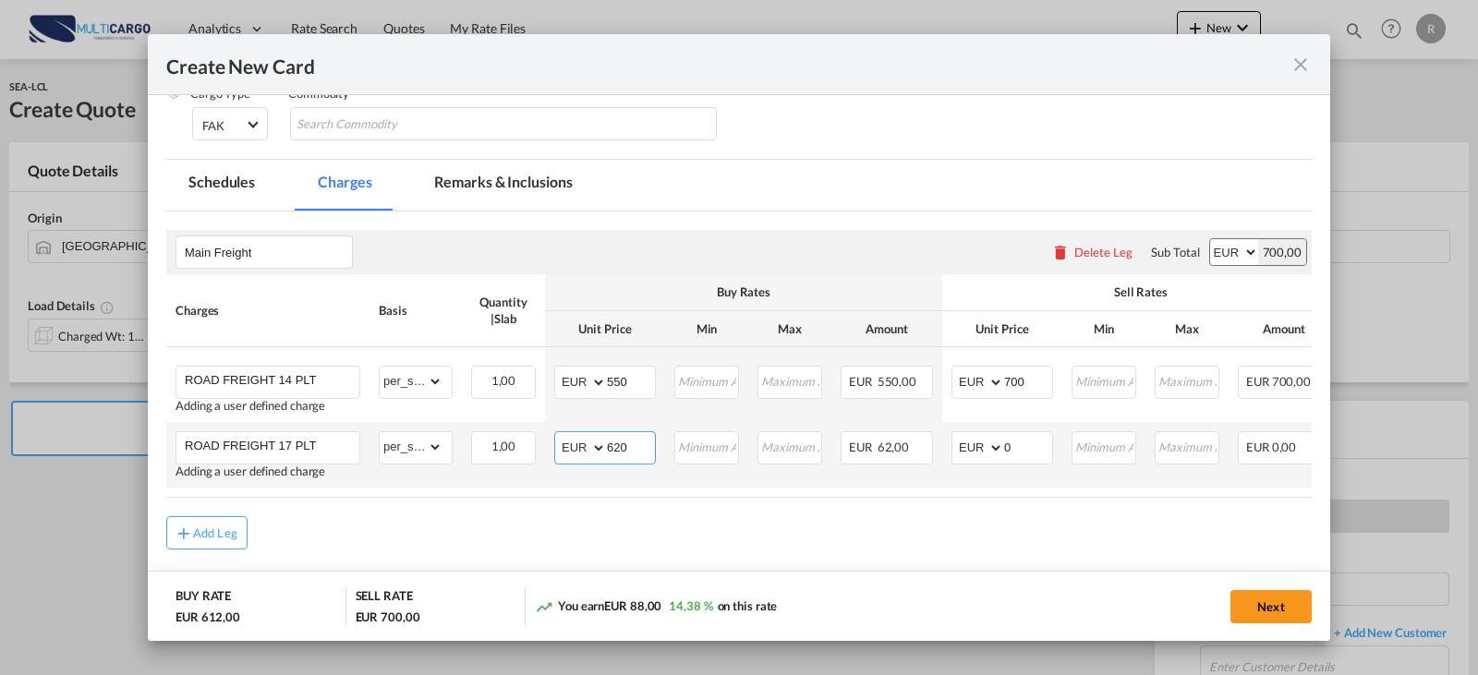
type input "620"
type input "770"
click at [1262, 617] on button "Next" at bounding box center [1271, 606] width 81 height 33
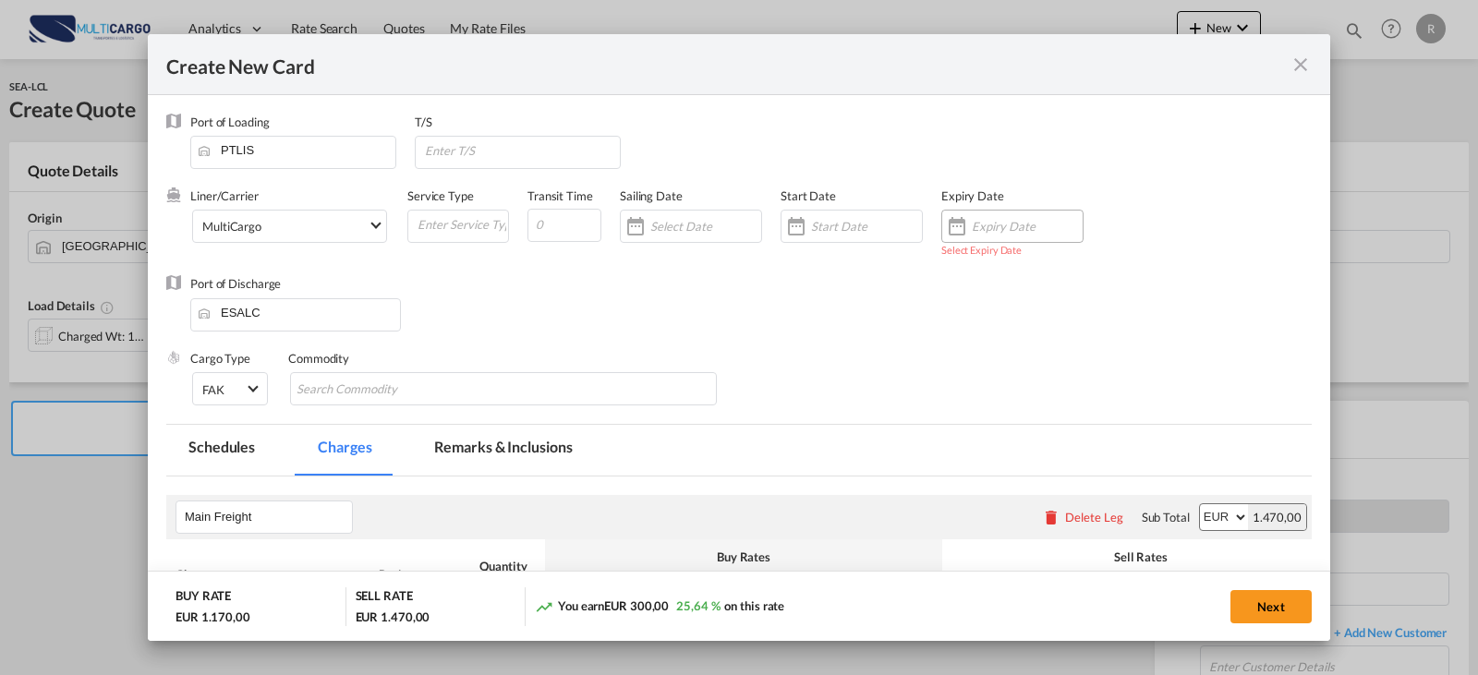
click at [989, 227] on input "Create New Card ..." at bounding box center [1027, 226] width 111 height 15
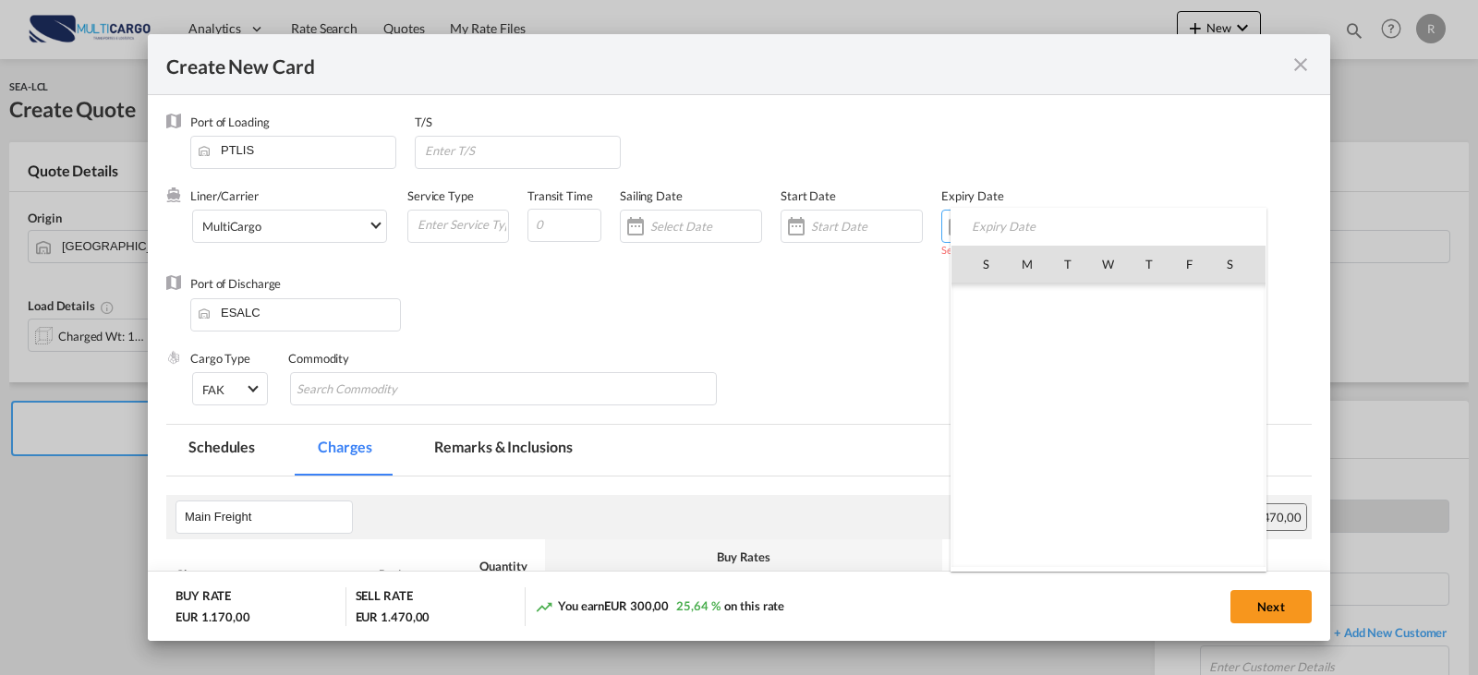
scroll to position [427946, 0]
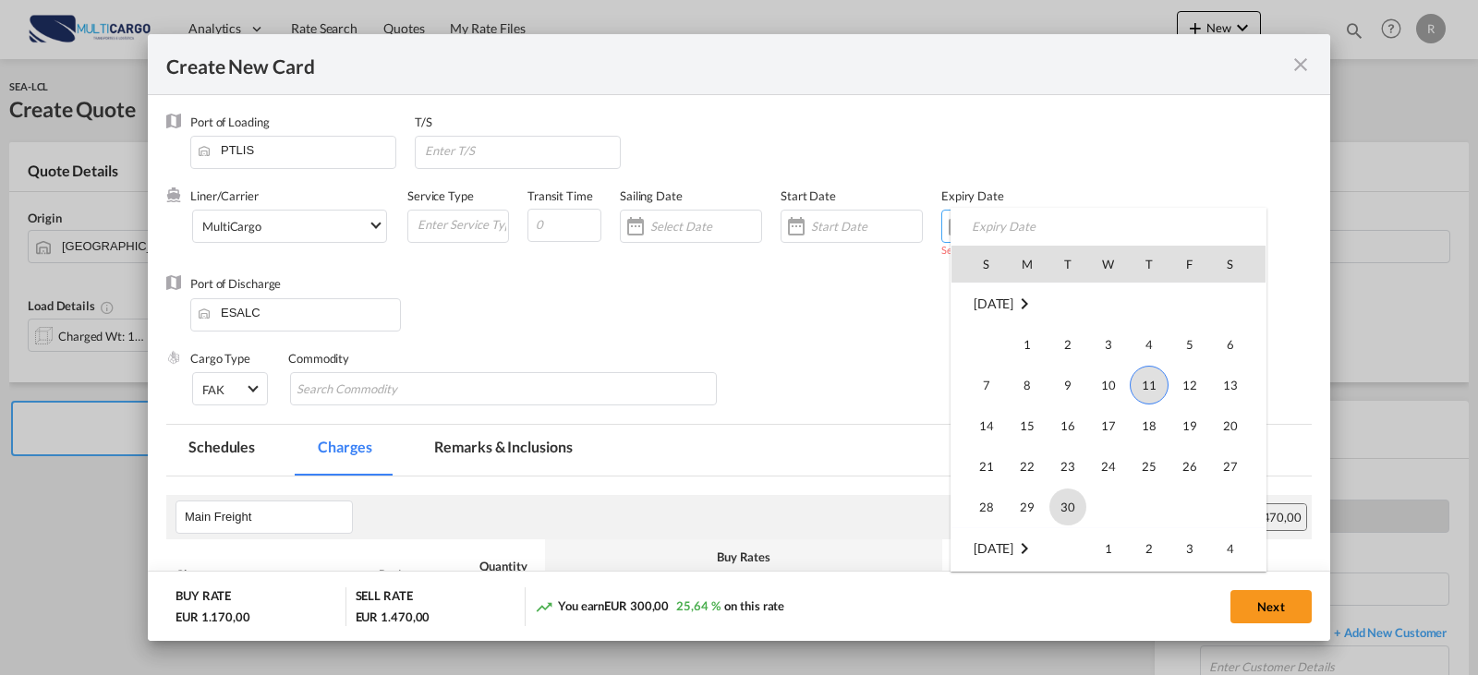
click at [1064, 505] on span "30" at bounding box center [1067, 507] width 37 height 37
type input "[DATE]"
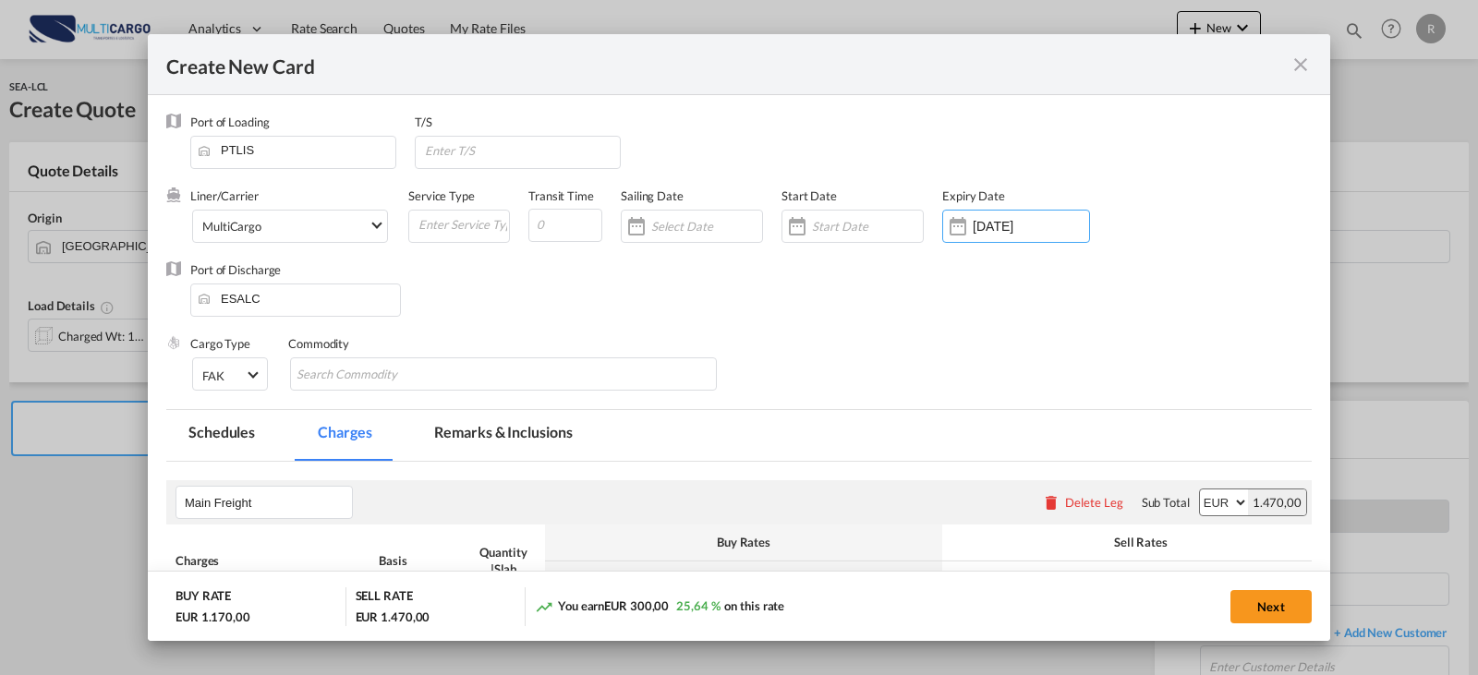
click at [1265, 604] on button "Next" at bounding box center [1271, 606] width 81 height 33
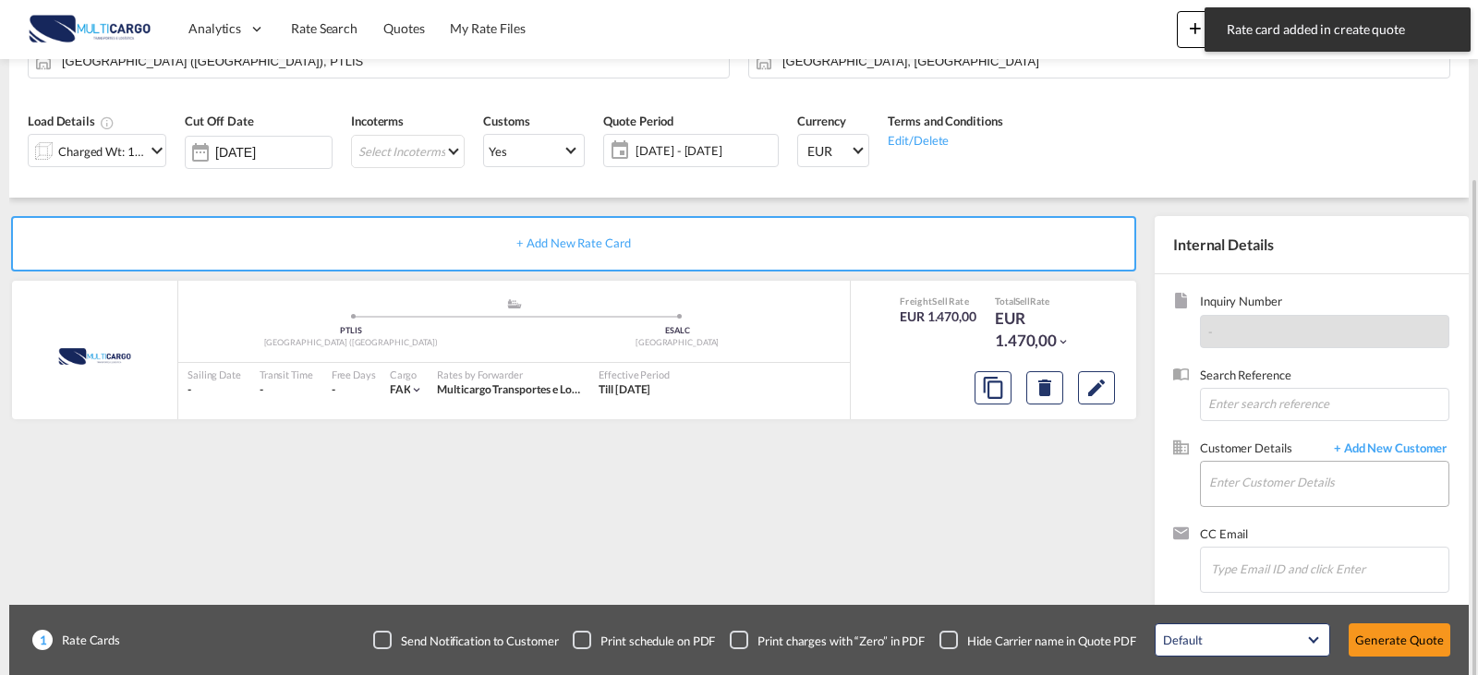
scroll to position [205, 0]
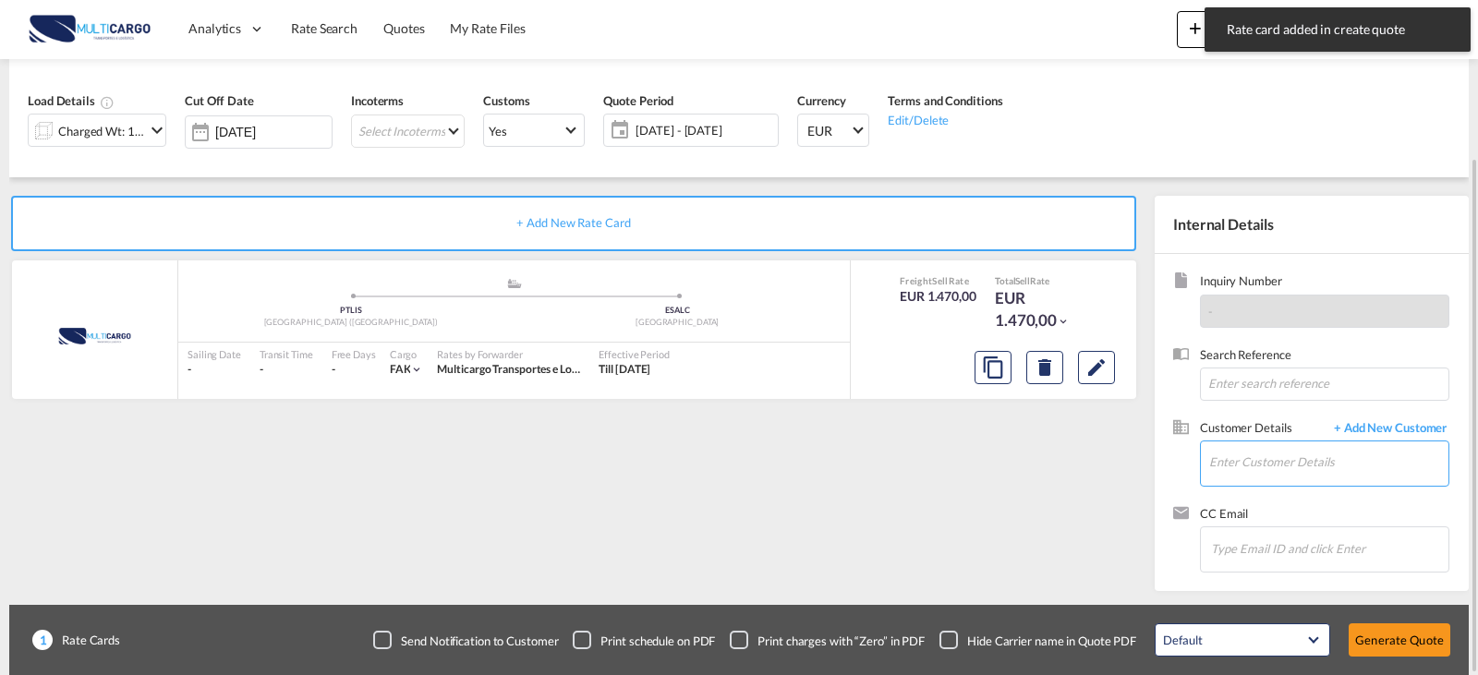
click at [1276, 442] on input "Enter Customer Details" at bounding box center [1328, 463] width 239 height 42
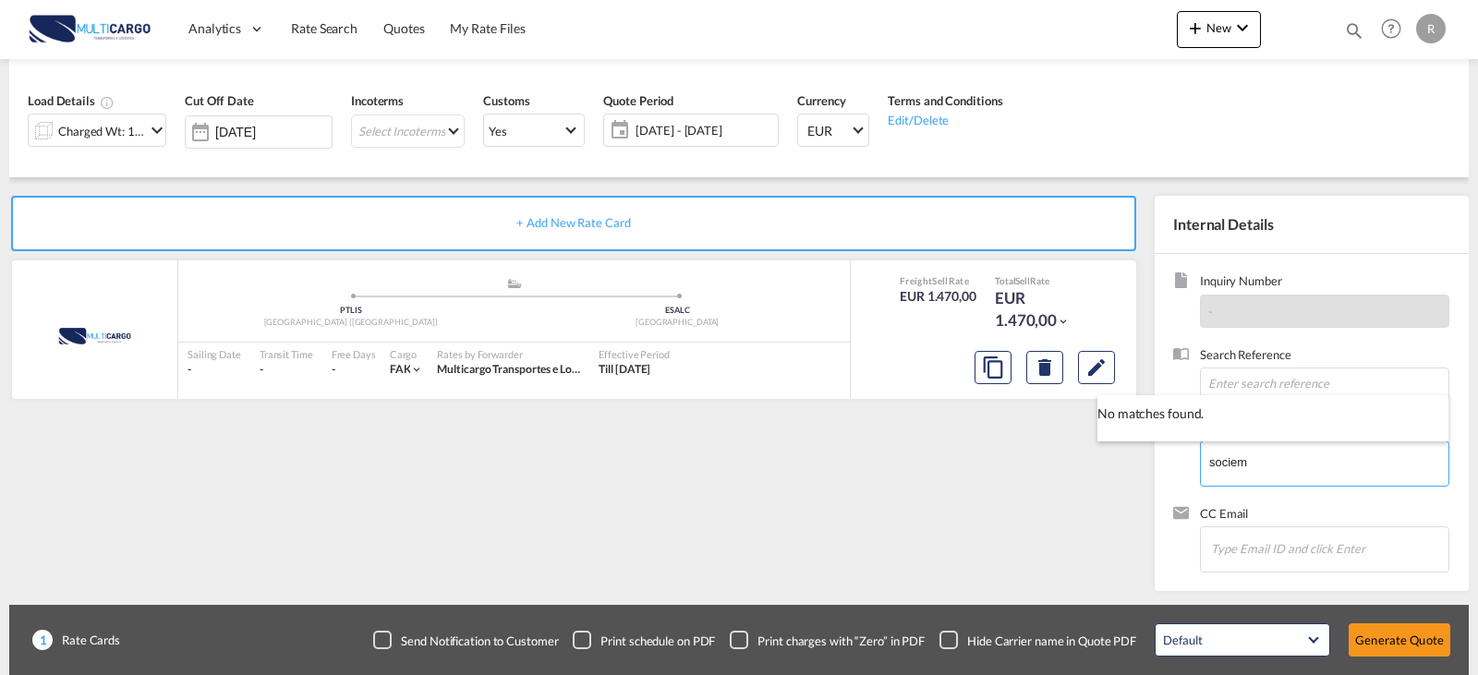
type input "sociem"
click at [1391, 427] on span "+ Add New Customer" at bounding box center [1387, 429] width 125 height 21
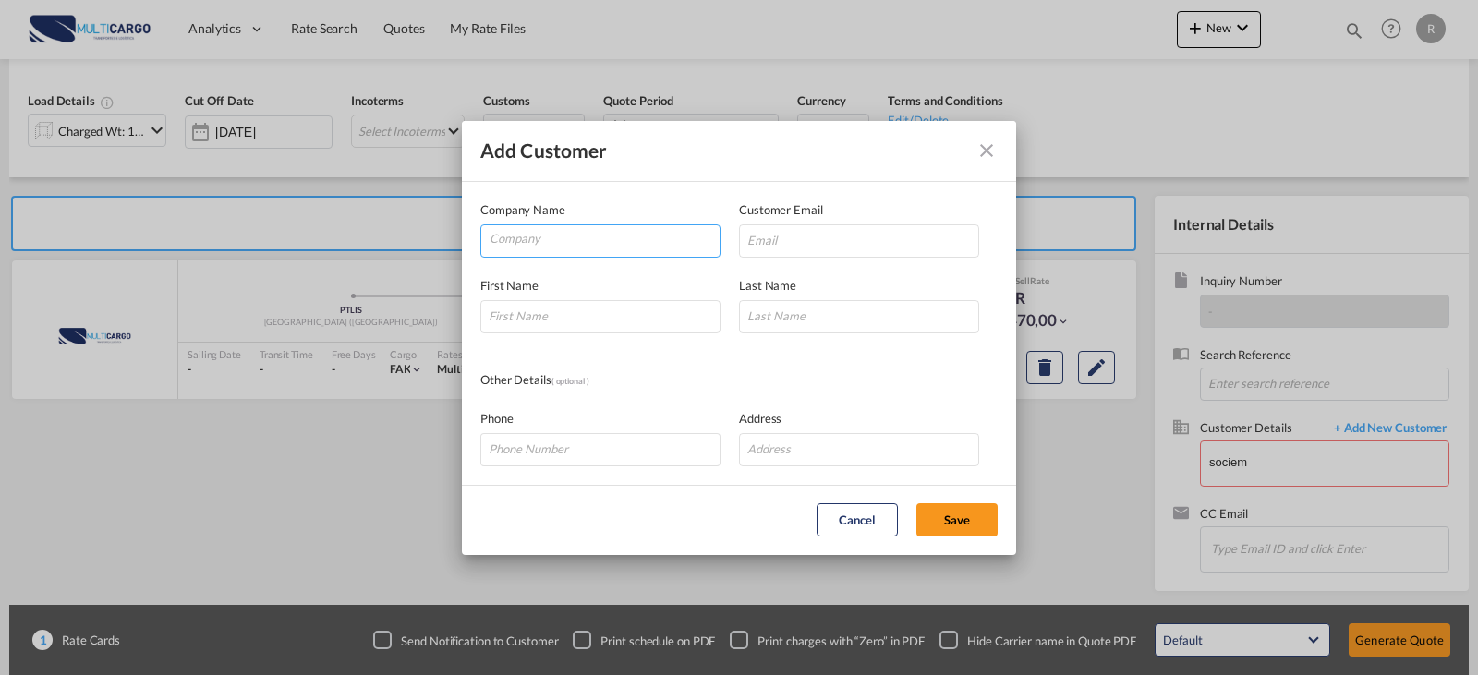
click at [555, 239] on input "Company" at bounding box center [605, 239] width 230 height 28
type input "SOCIEMBAL"
click at [814, 234] on input "Add Customer Company ..." at bounding box center [859, 240] width 240 height 33
paste input "[EMAIL_ADDRESS][DOMAIN_NAME]"
type input "[EMAIL_ADDRESS][DOMAIN_NAME]"
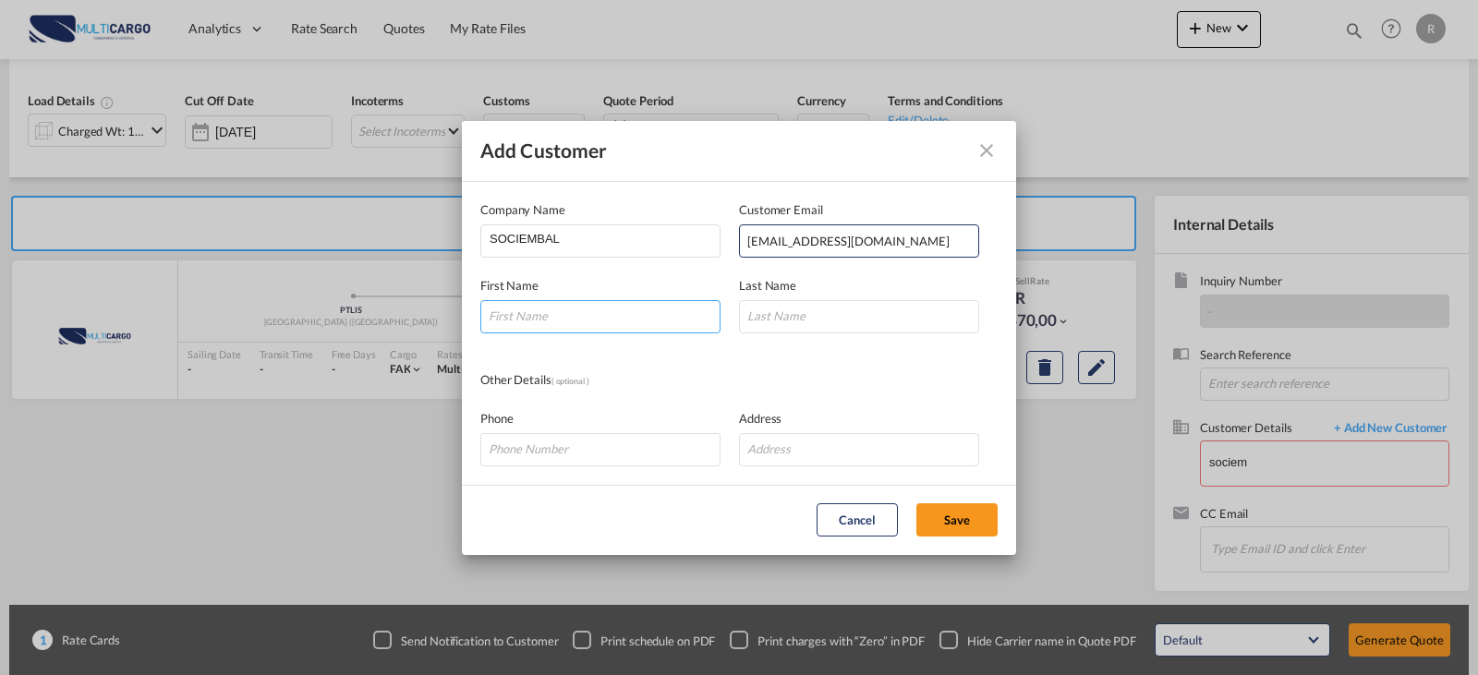
click at [667, 315] on input "Add Customer Company ..." at bounding box center [600, 316] width 240 height 33
type input "n"
type input "[PERSON_NAME]"
type input "S"
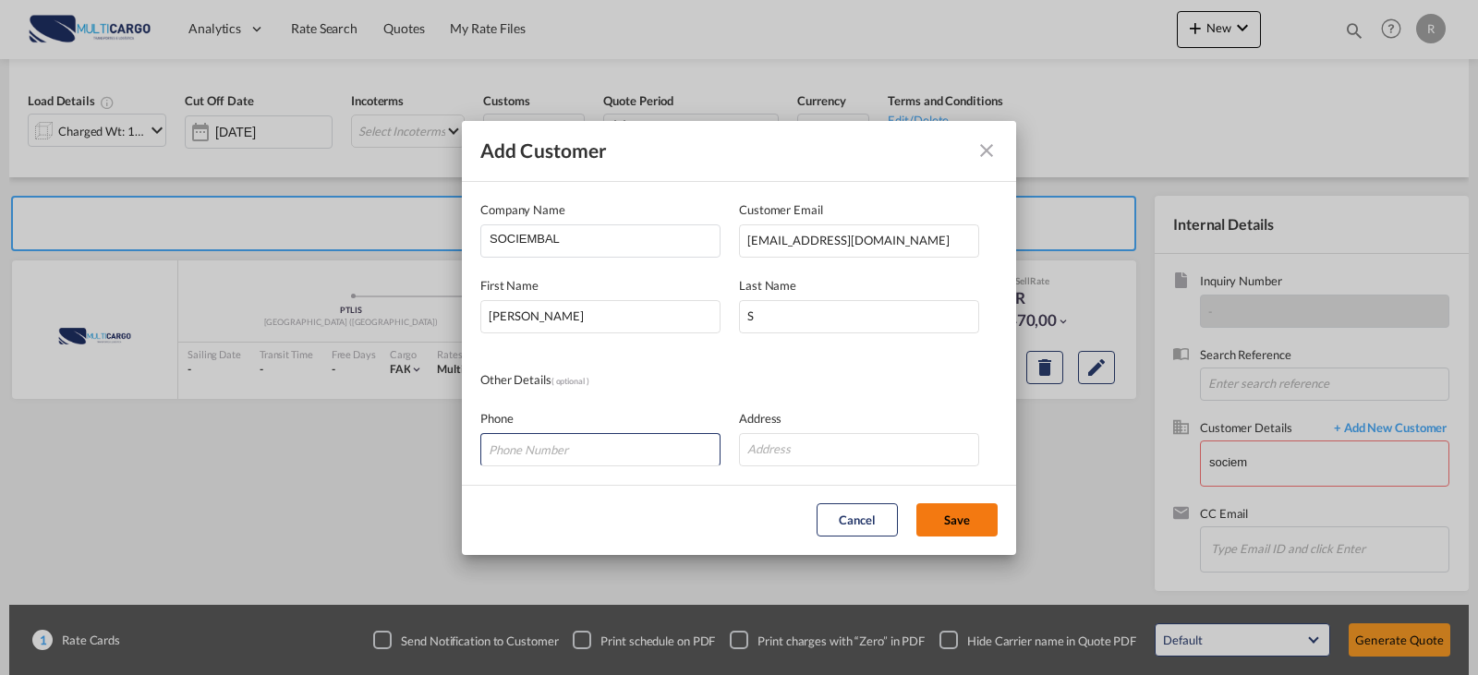
click at [966, 522] on button "Save" at bounding box center [956, 519] width 81 height 33
type input "[PERSON_NAME], [PERSON_NAME], [PERSON_NAME][EMAIL_ADDRESS][DOMAIN_NAME]"
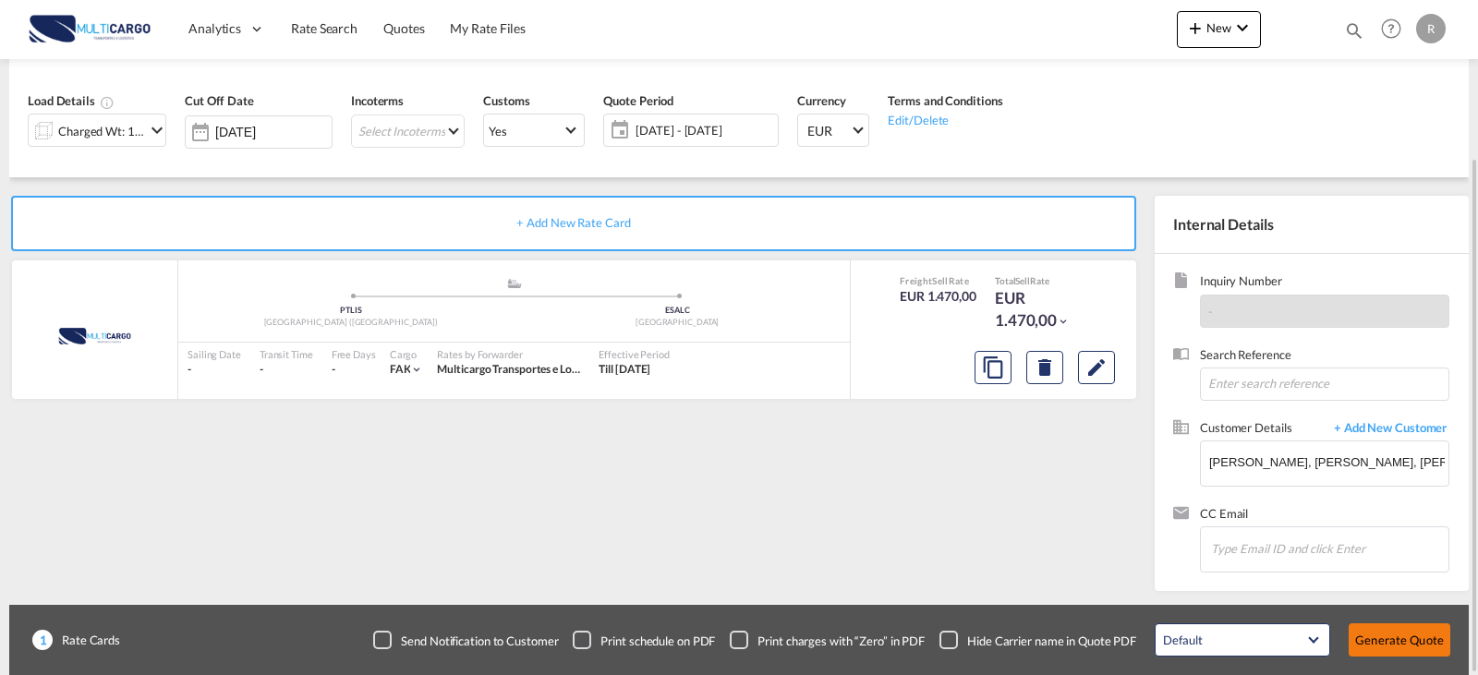
click at [1407, 651] on button "Generate Quote" at bounding box center [1400, 640] width 102 height 33
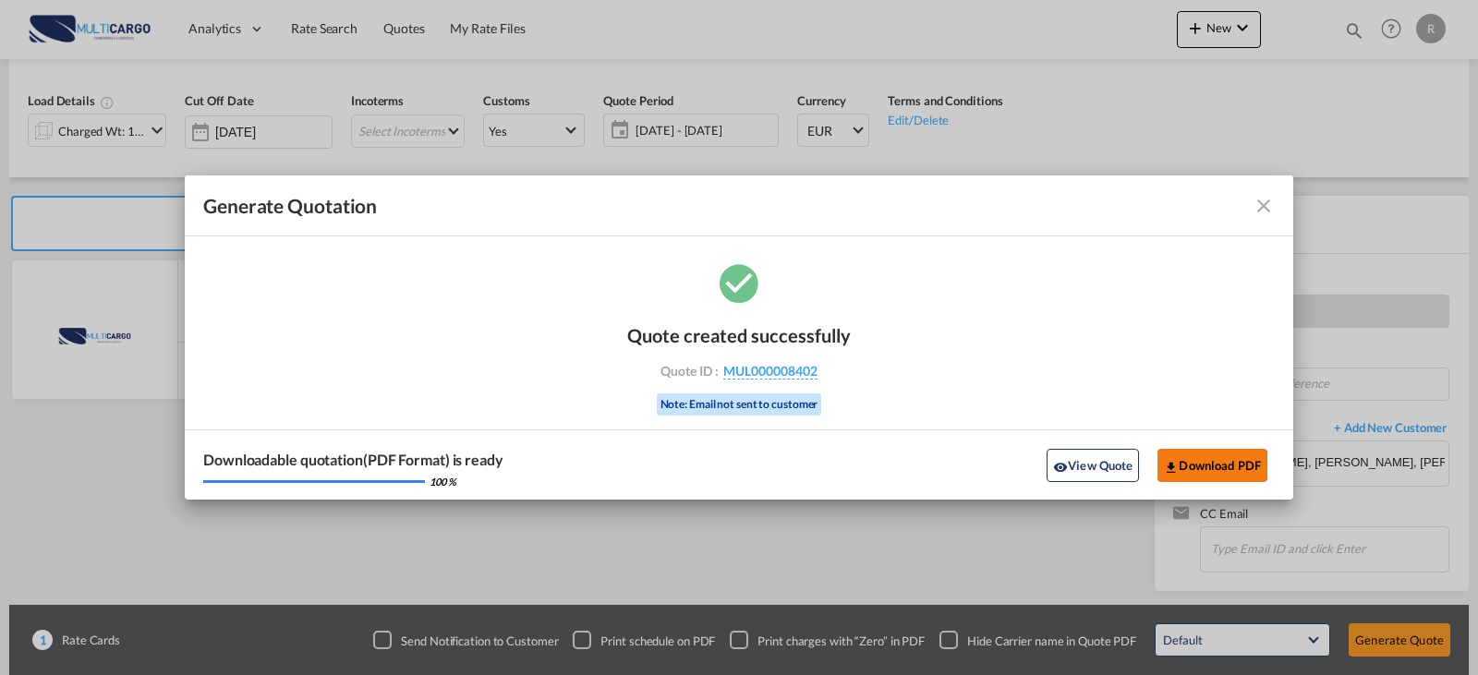
click at [1195, 453] on button "Download PDF" at bounding box center [1213, 465] width 110 height 33
